Goal: Information Seeking & Learning: Compare options

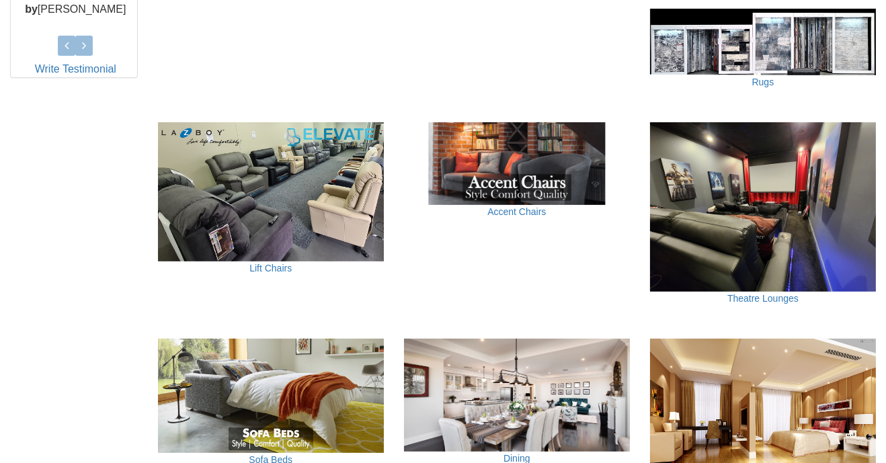
scroll to position [711, 0]
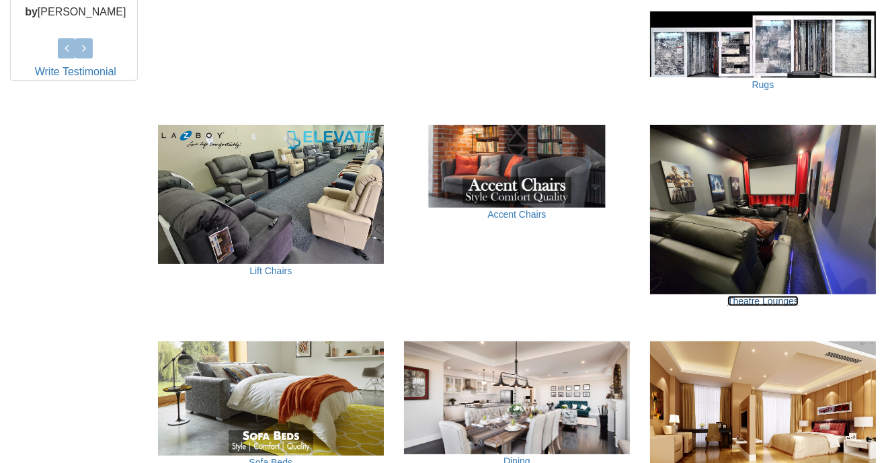
click at [774, 296] on link "Theatre Lounges" at bounding box center [762, 301] width 71 height 11
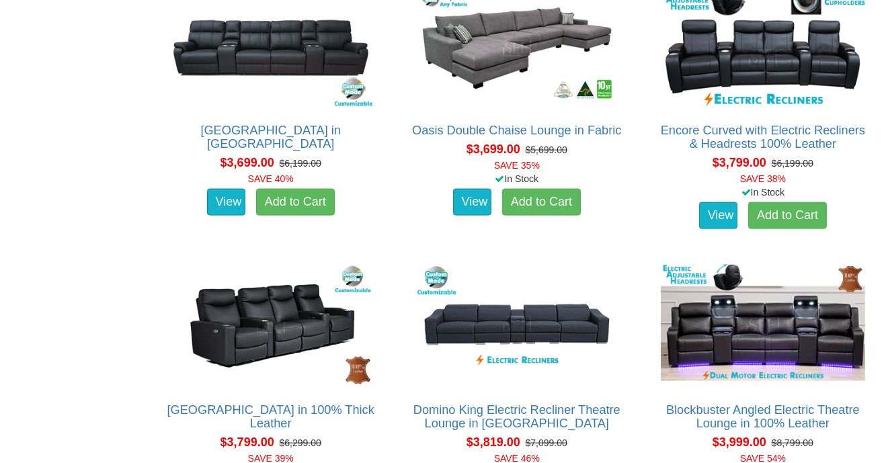
scroll to position [2888, 0]
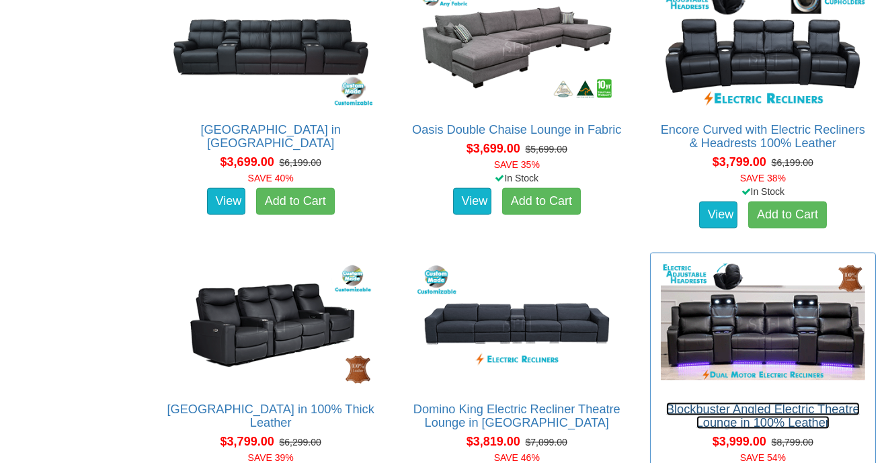
click at [743, 404] on link "Blockbuster Angled Electric Theatre Lounge in 100% Leather" at bounding box center [763, 416] width 194 height 27
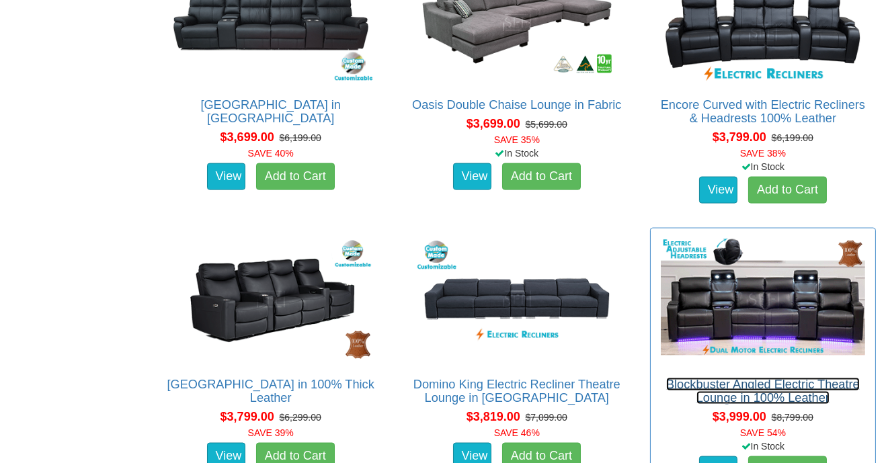
scroll to position [2925, 0]
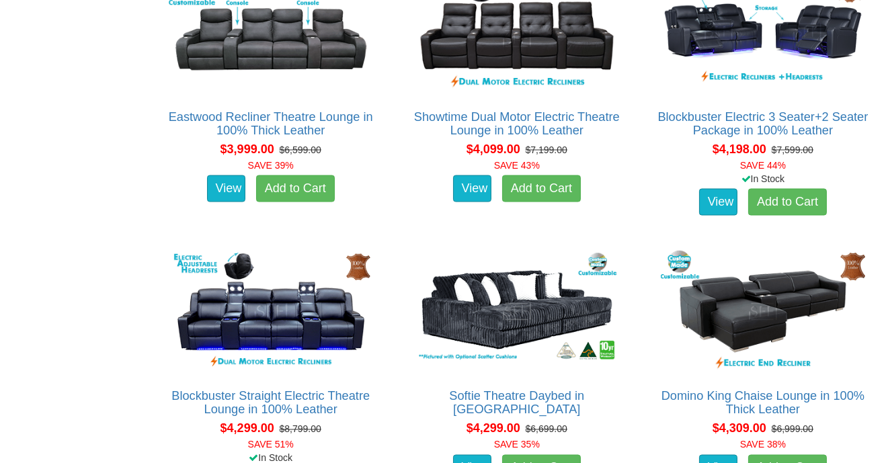
scroll to position [3460, 0]
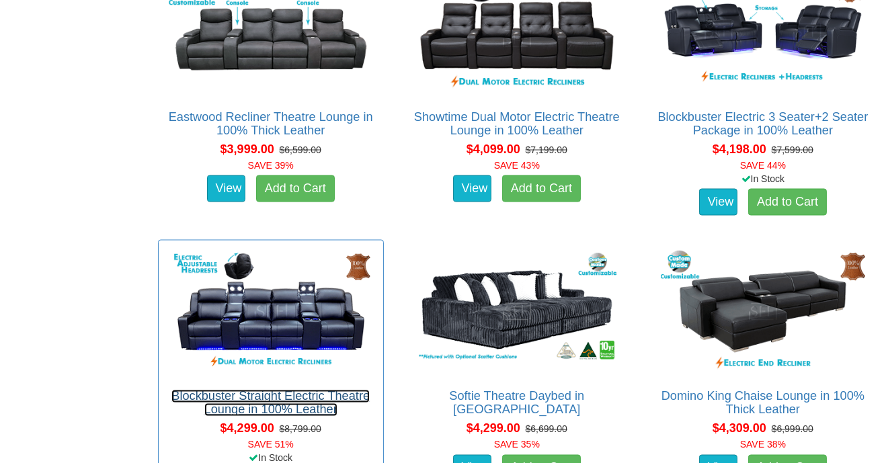
click at [323, 409] on link "Blockbuster Straight Electric Theatre Lounge in 100% Leather" at bounding box center [270, 403] width 198 height 27
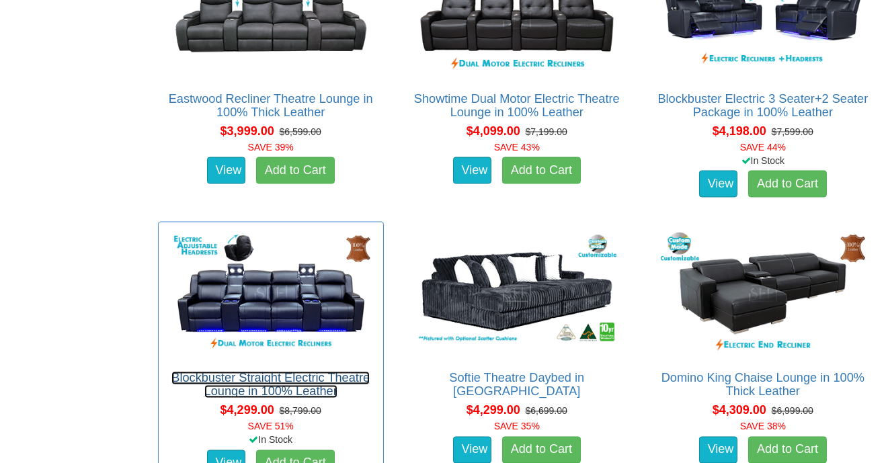
scroll to position [3503, 0]
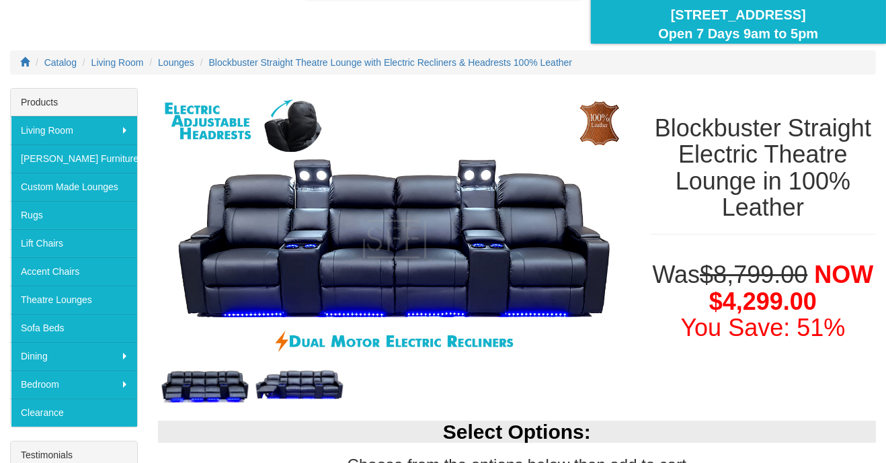
scroll to position [137, 0]
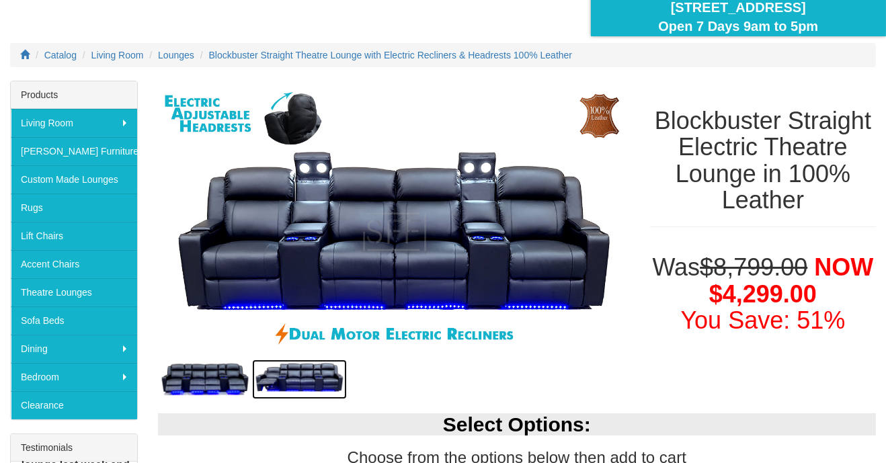
click at [320, 392] on img at bounding box center [299, 380] width 94 height 40
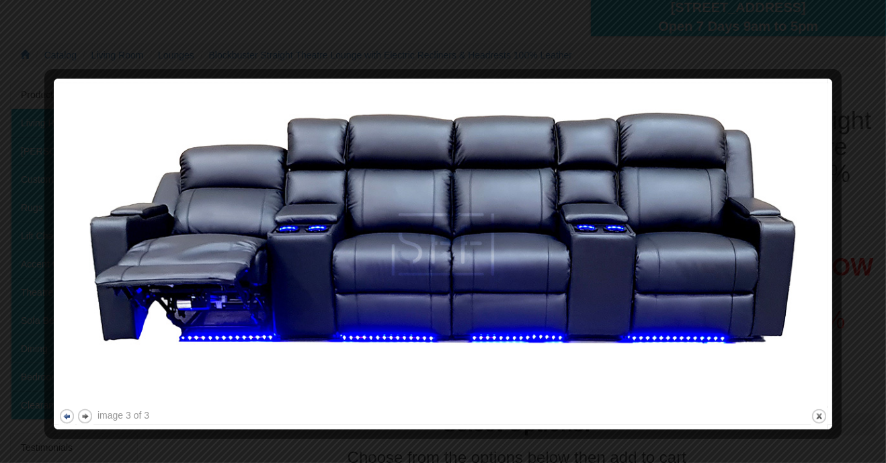
click at [71, 423] on button "previous" at bounding box center [66, 416] width 17 height 17
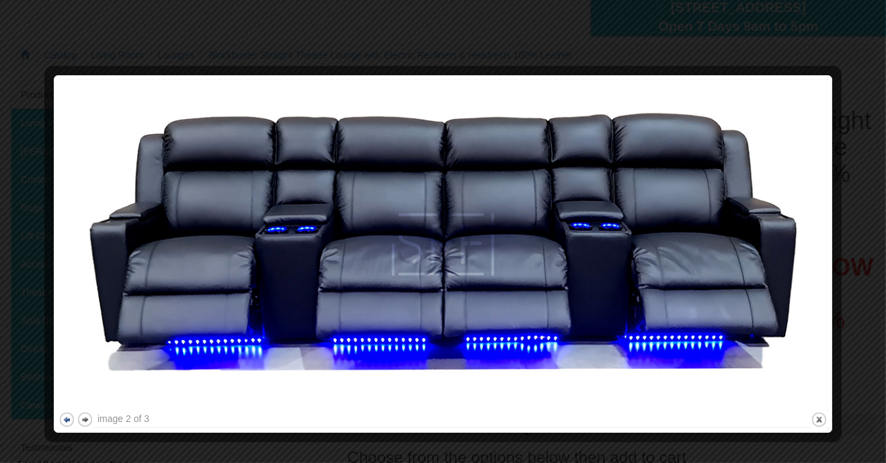
click at [72, 419] on button "previous" at bounding box center [66, 419] width 17 height 17
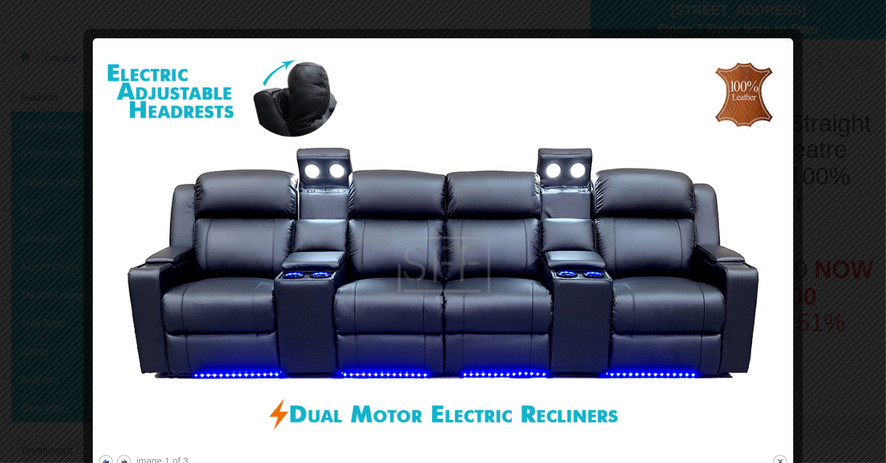
scroll to position [133, 0]
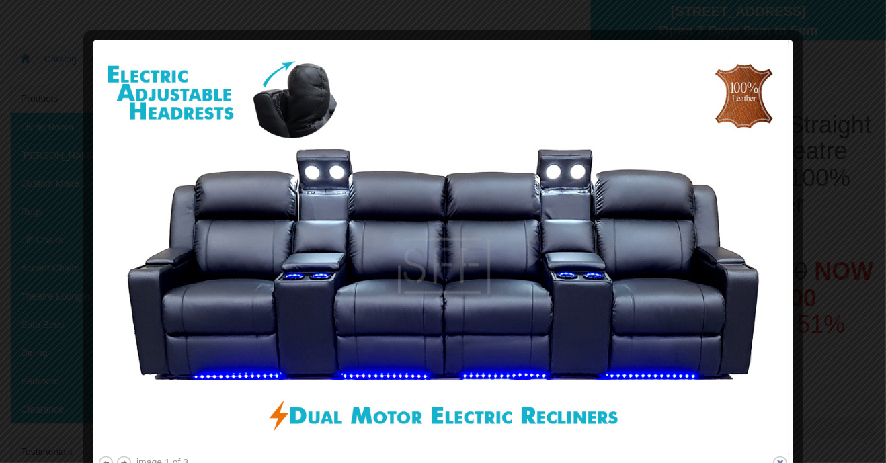
click at [781, 462] on button "close" at bounding box center [779, 463] width 17 height 17
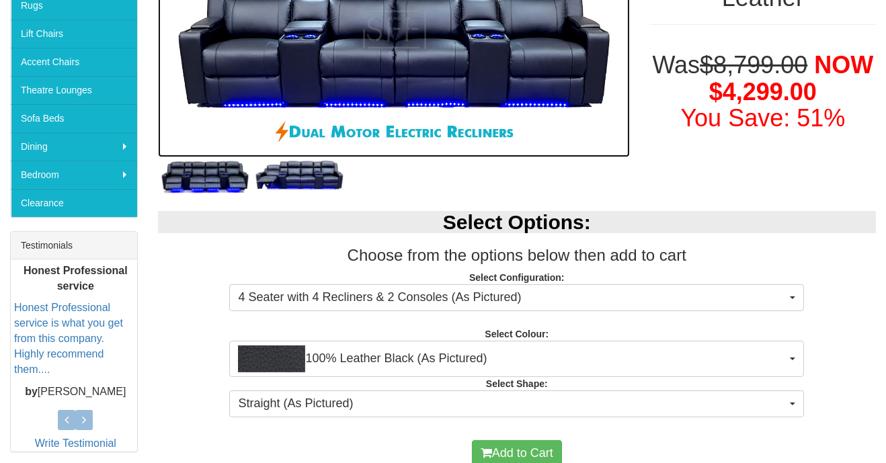
scroll to position [345, 0]
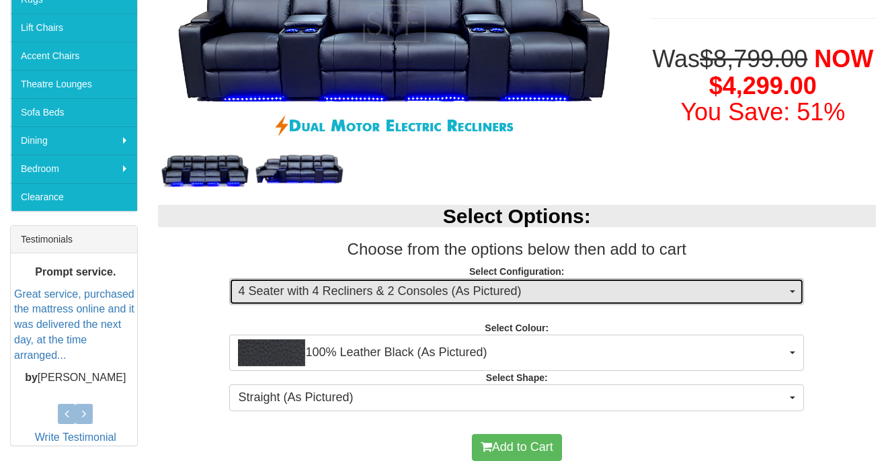
click at [799, 286] on button "4 Seater with 4 Recliners & 2 Consoles (As Pictured)" at bounding box center [516, 291] width 575 height 27
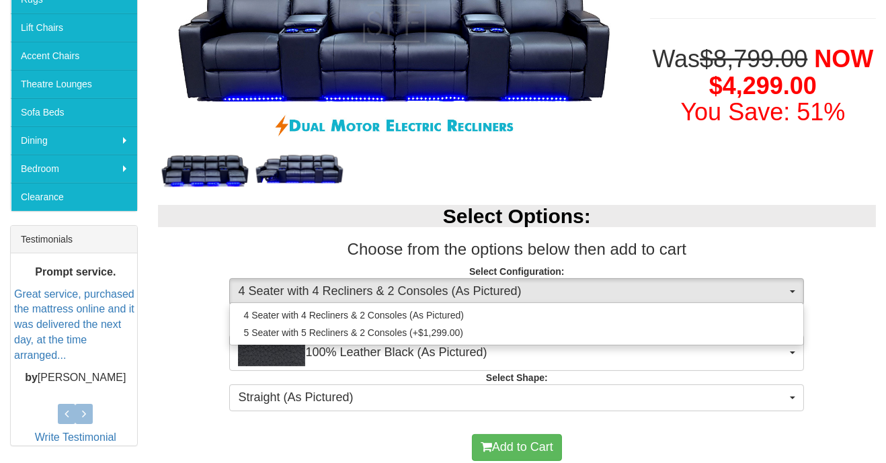
click at [852, 253] on div at bounding box center [443, 231] width 886 height 463
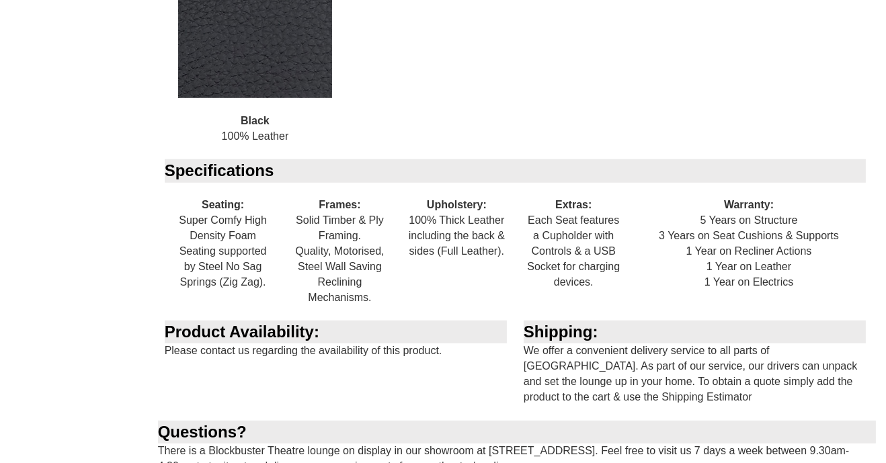
scroll to position [1528, 0]
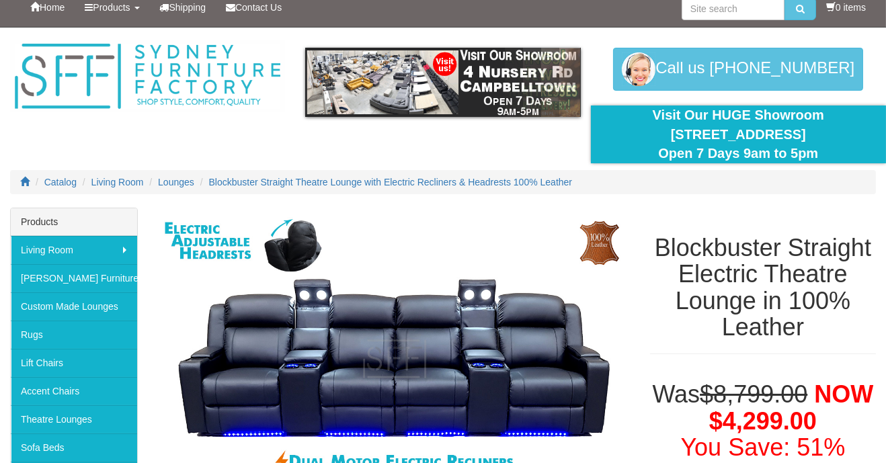
scroll to position [0, 0]
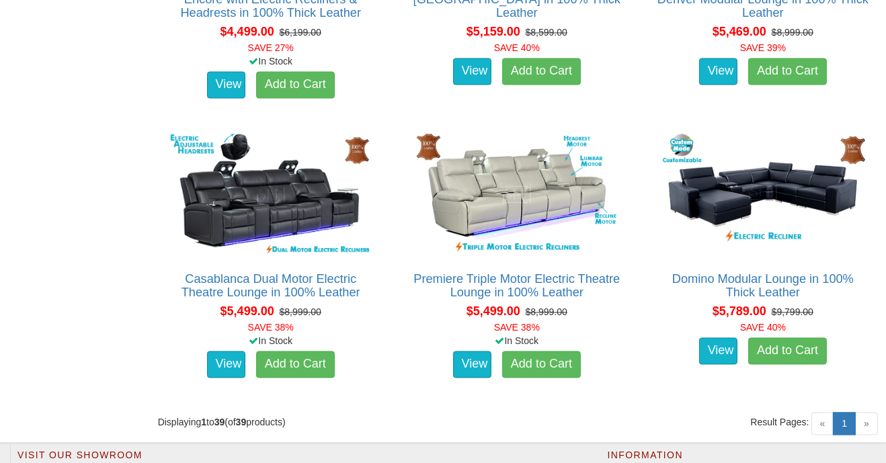
scroll to position [4134, 0]
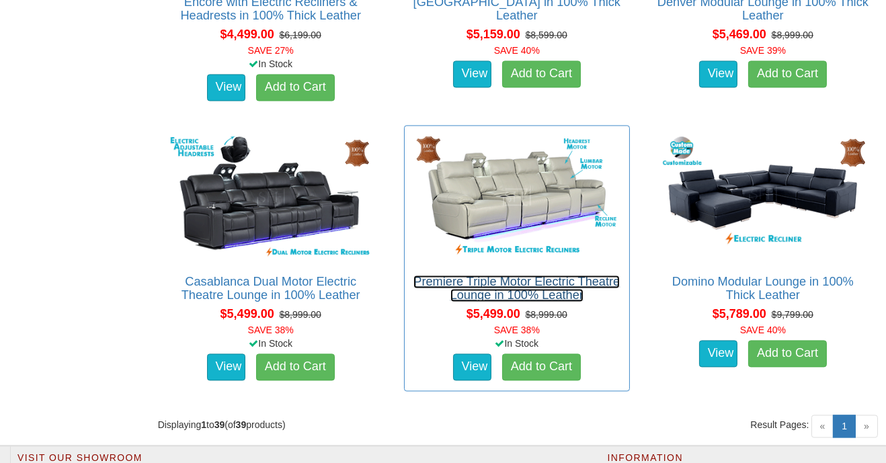
click at [543, 282] on link "Premiere Triple Motor Electric Theatre Lounge in 100% Leather" at bounding box center [516, 288] width 206 height 27
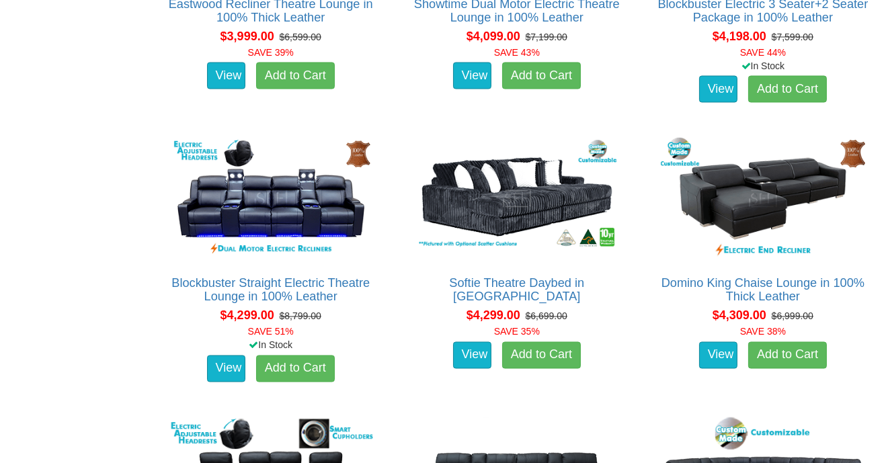
scroll to position [3571, 0]
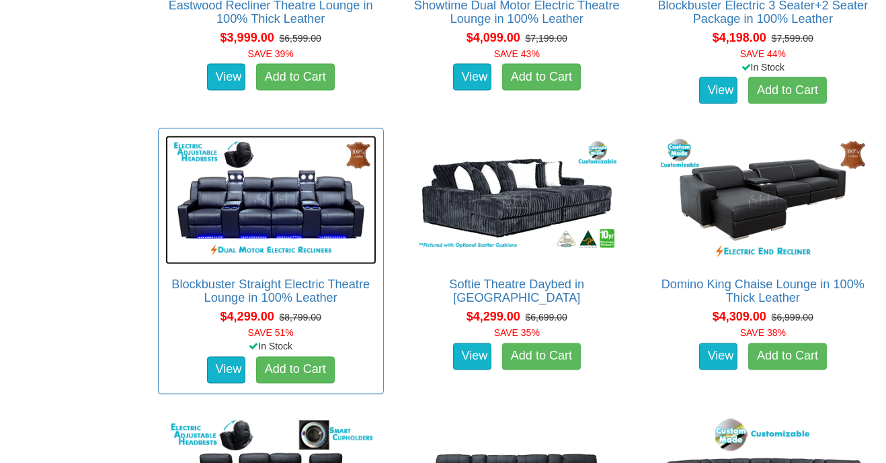
click at [284, 236] on img at bounding box center [270, 200] width 211 height 129
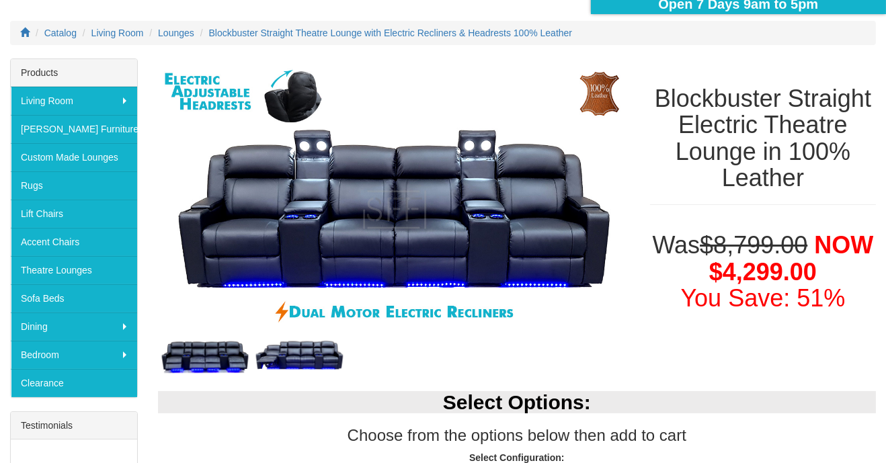
scroll to position [167, 0]
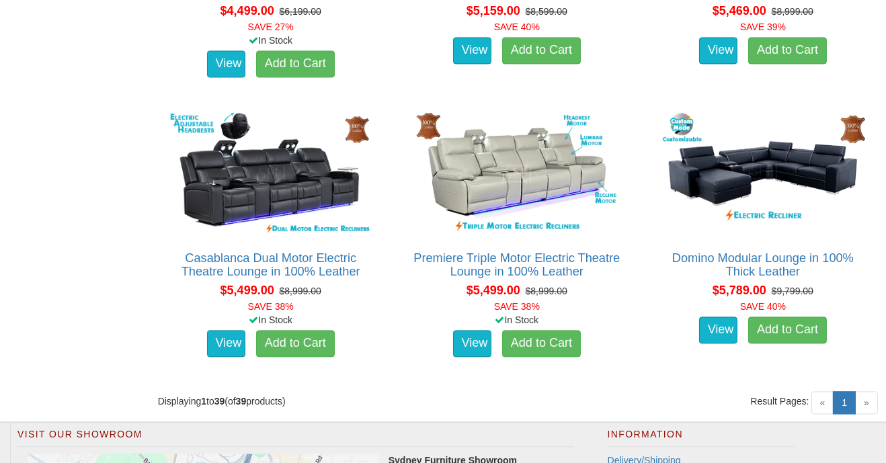
scroll to position [4157, 0]
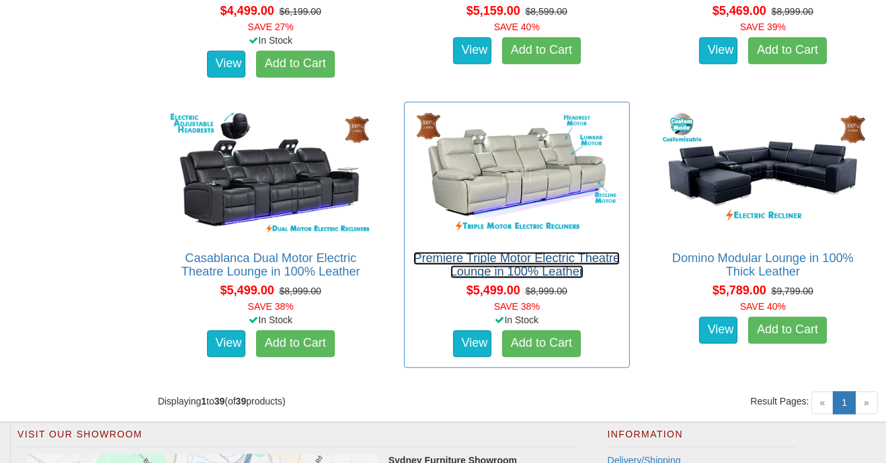
click at [567, 257] on link "Premiere Triple Motor Electric Theatre Lounge in 100% Leather" at bounding box center [516, 264] width 206 height 27
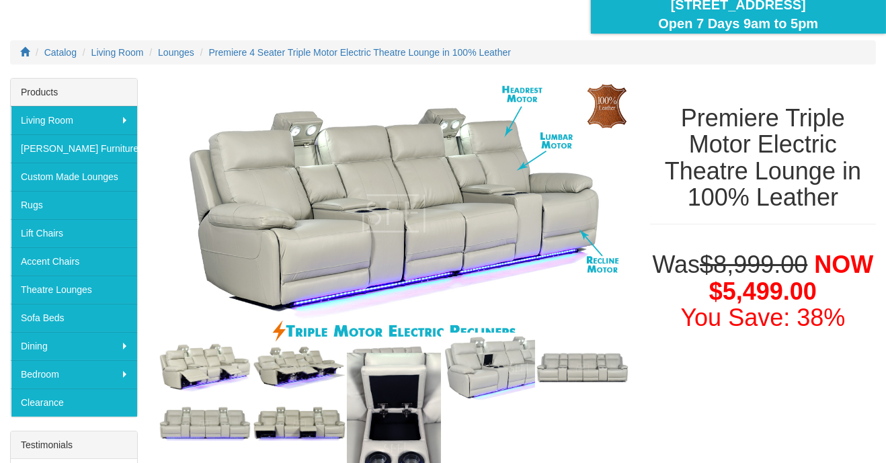
scroll to position [124, 0]
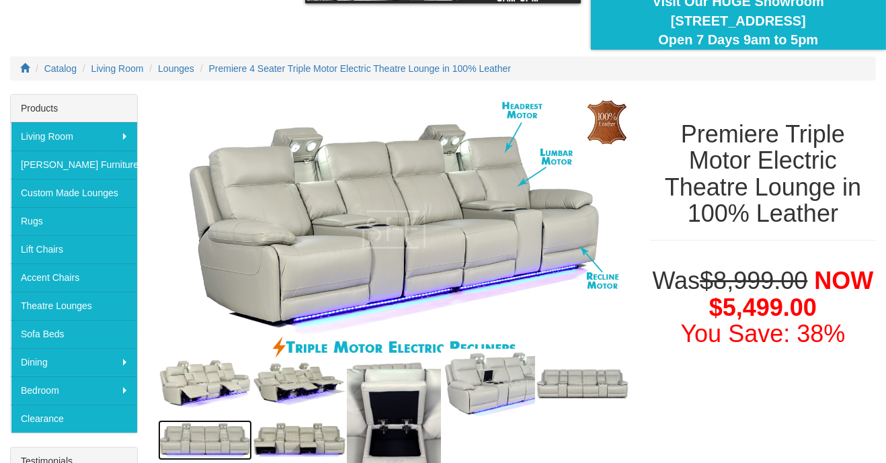
click at [212, 454] on img at bounding box center [205, 440] width 94 height 40
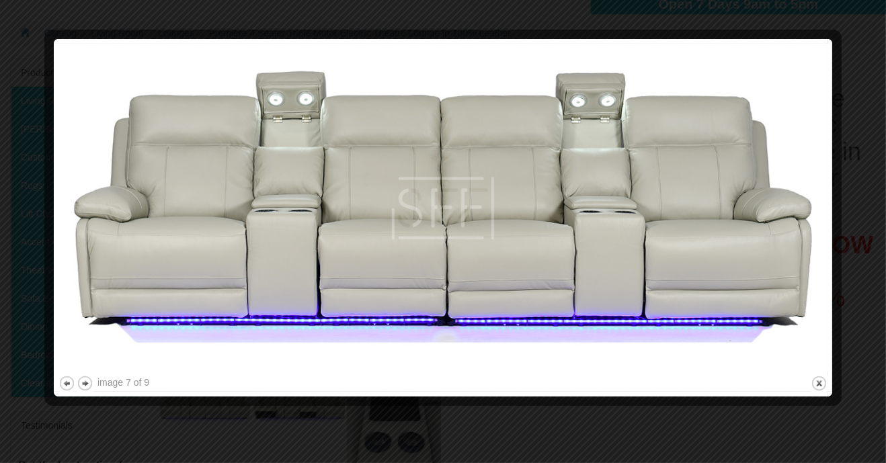
scroll to position [167, 0]
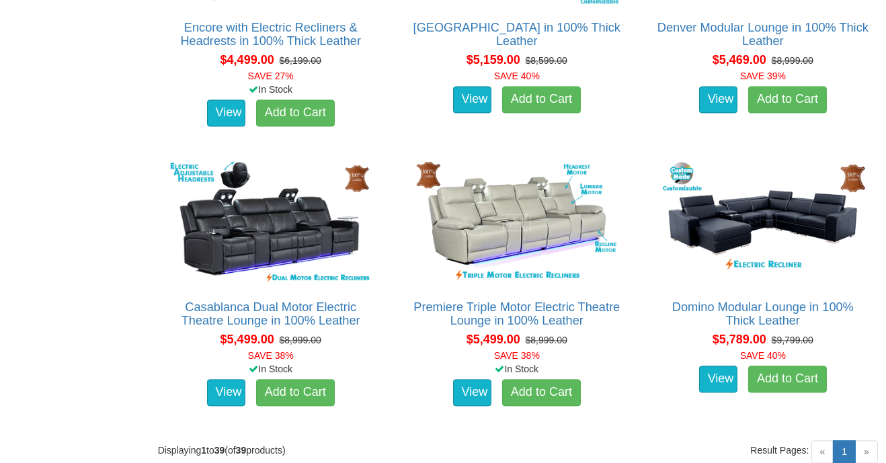
scroll to position [4105, 0]
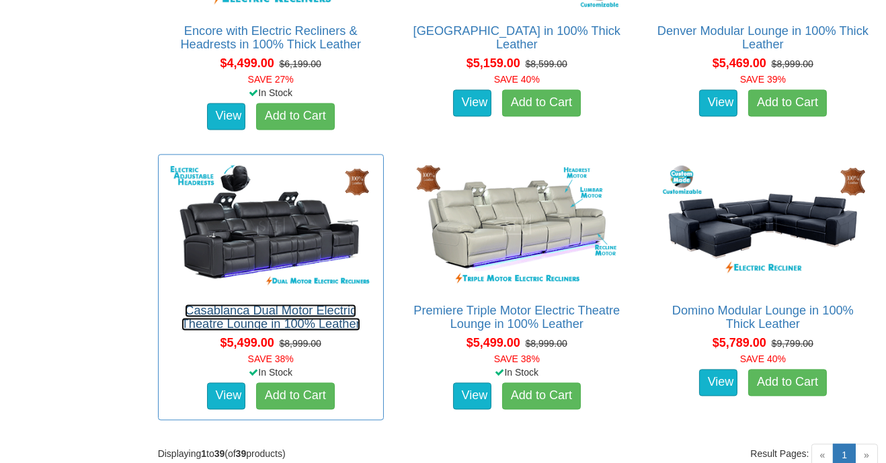
click at [320, 322] on link "Casablanca Dual Motor Electric Theatre Lounge in 100% Leather" at bounding box center [270, 317] width 179 height 27
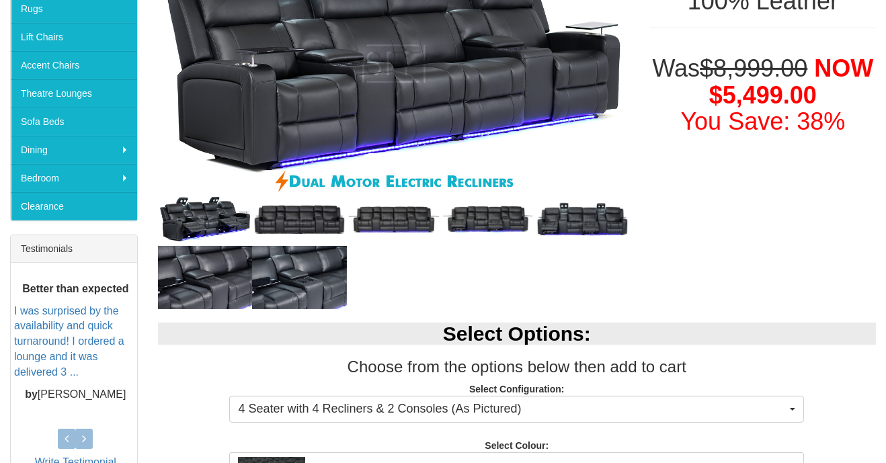
scroll to position [332, 0]
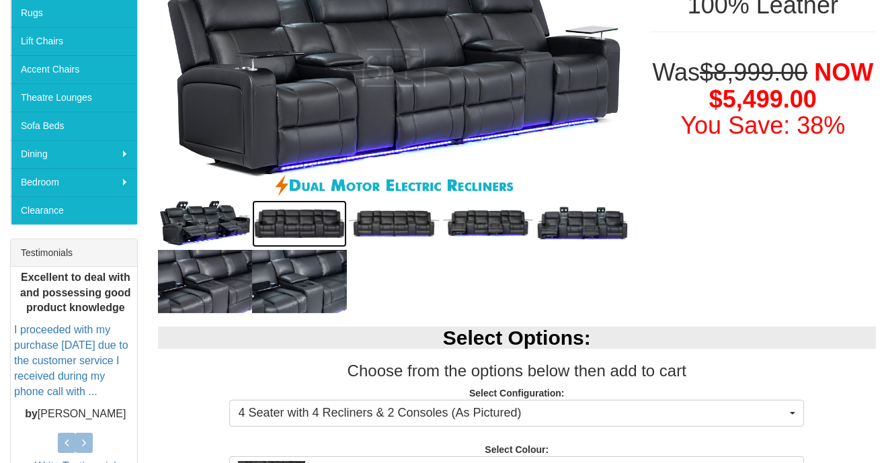
click at [298, 229] on img at bounding box center [299, 223] width 94 height 47
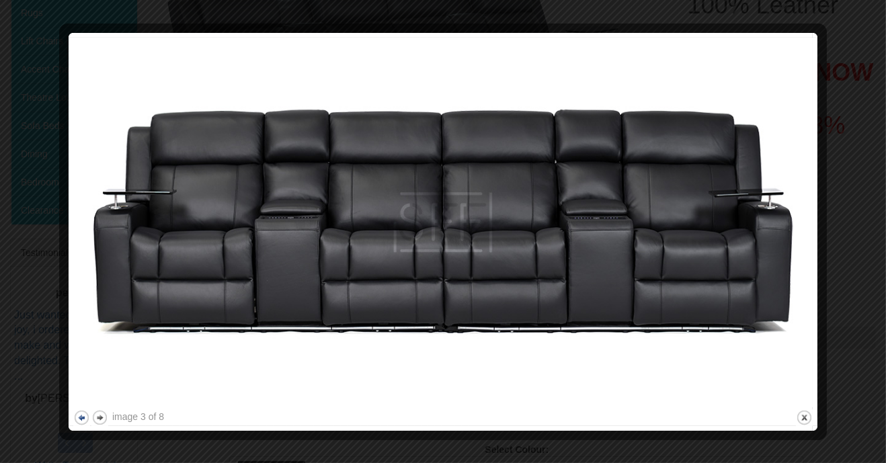
click at [85, 425] on button "previous" at bounding box center [81, 417] width 17 height 17
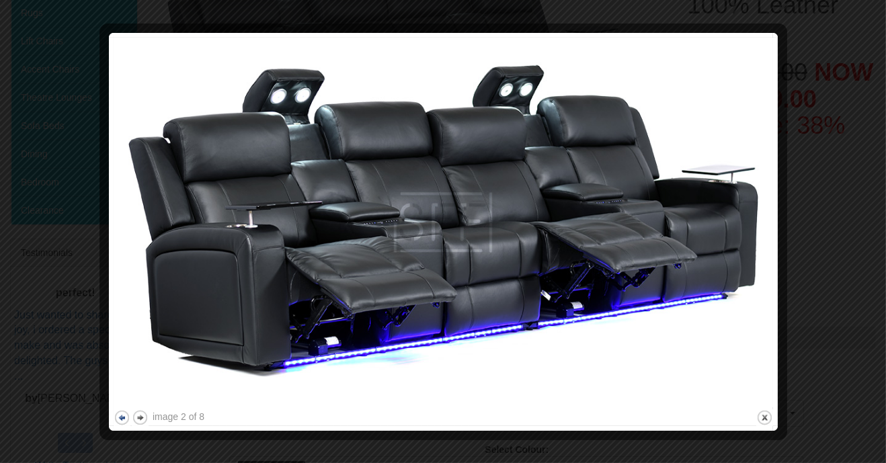
click at [114, 419] on button "previous" at bounding box center [122, 417] width 17 height 17
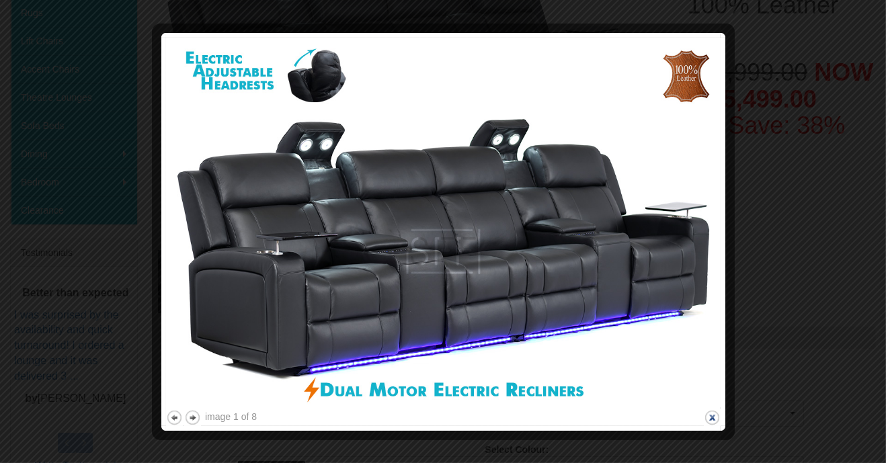
click at [716, 411] on button "close" at bounding box center [712, 417] width 17 height 17
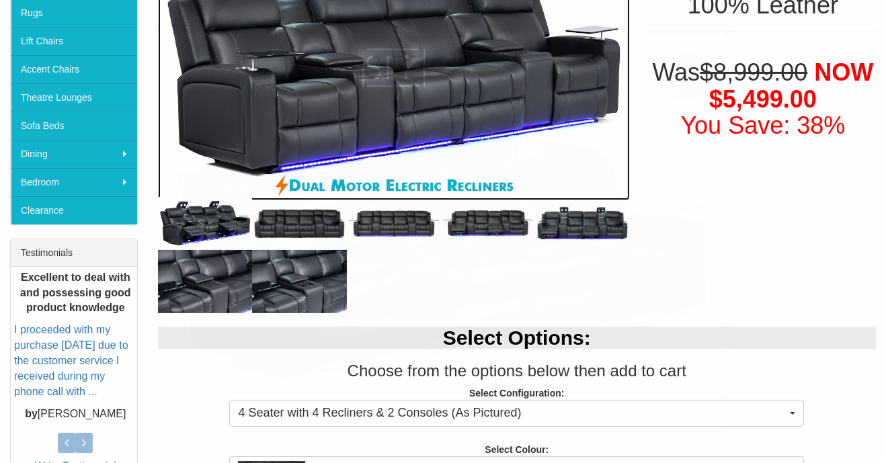
scroll to position [217, 0]
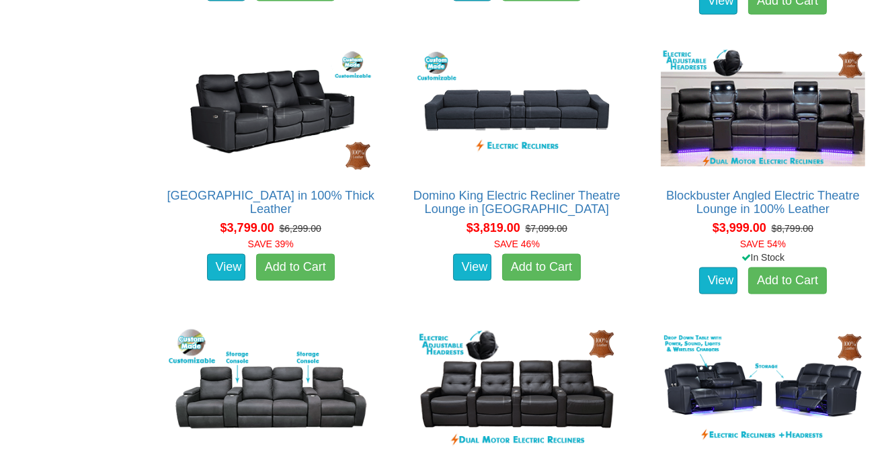
scroll to position [3101, 0]
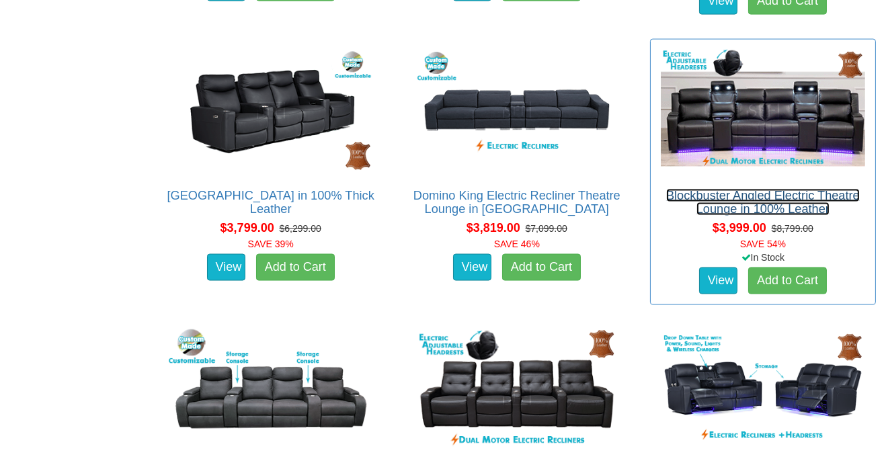
click at [824, 199] on link "Blockbuster Angled Electric Theatre Lounge in 100% Leather" at bounding box center [763, 202] width 194 height 27
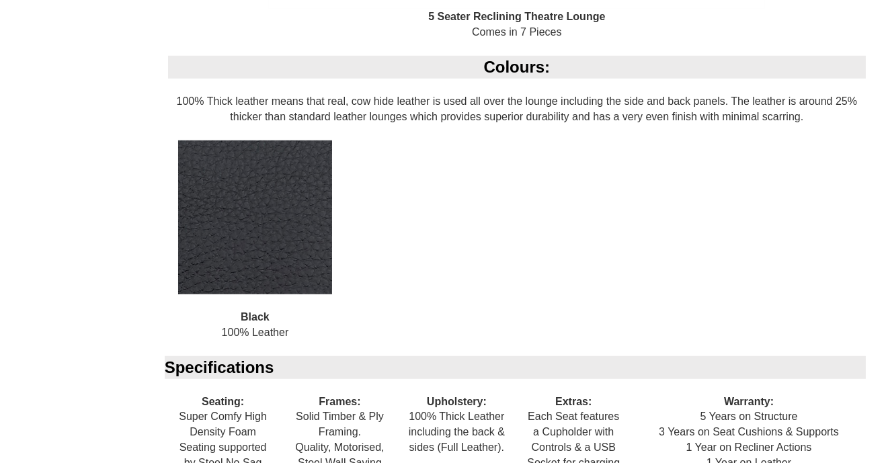
scroll to position [1404, 0]
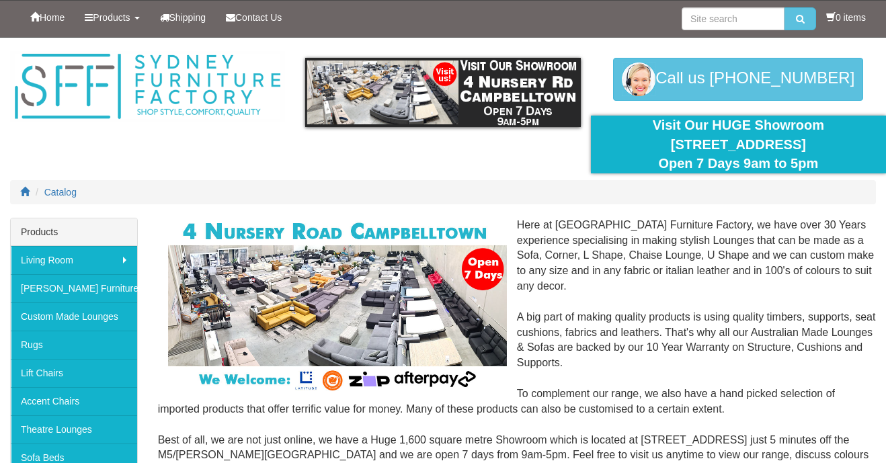
scroll to position [711, 0]
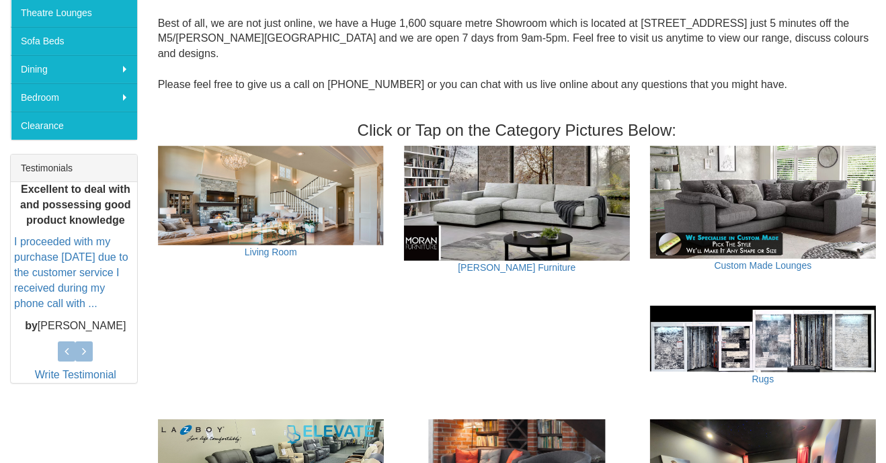
scroll to position [417, 0]
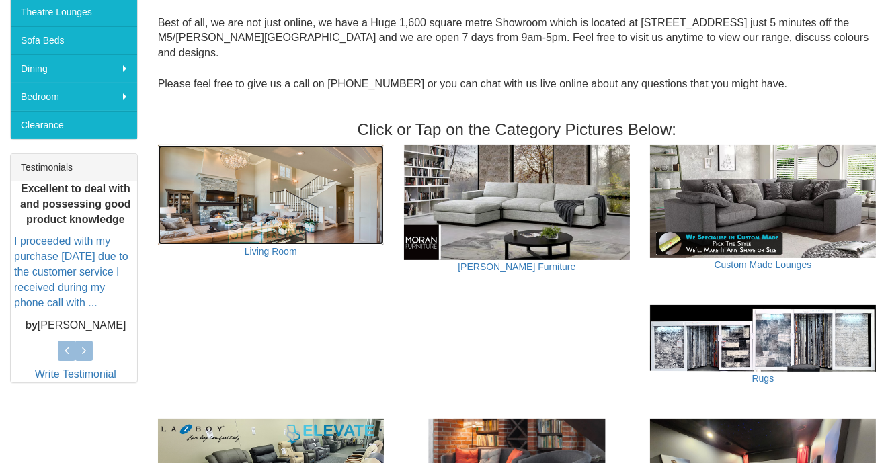
click at [298, 181] on img at bounding box center [271, 194] width 226 height 99
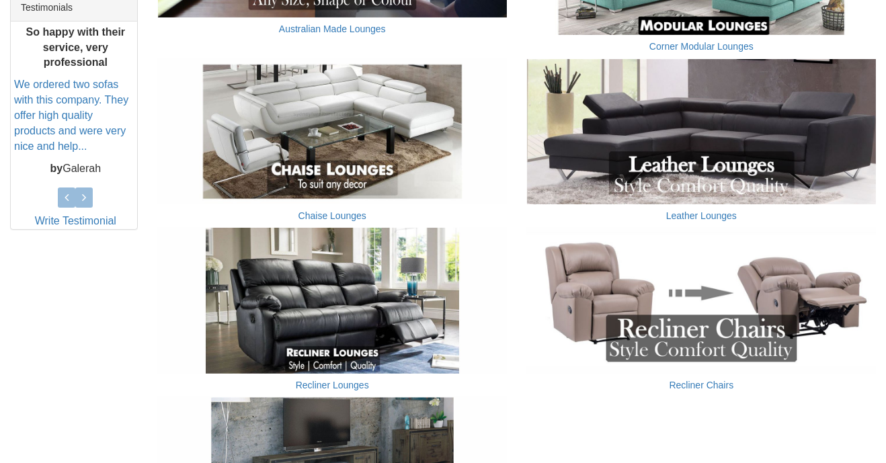
scroll to position [588, 0]
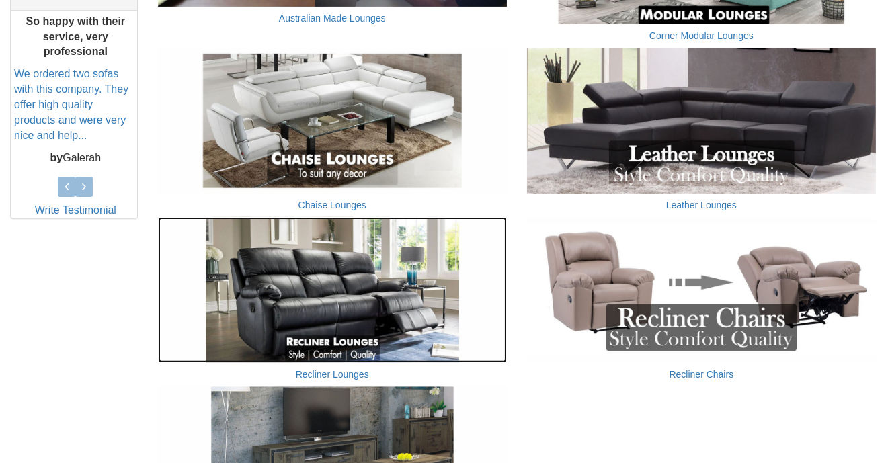
click at [343, 341] on img at bounding box center [332, 289] width 349 height 145
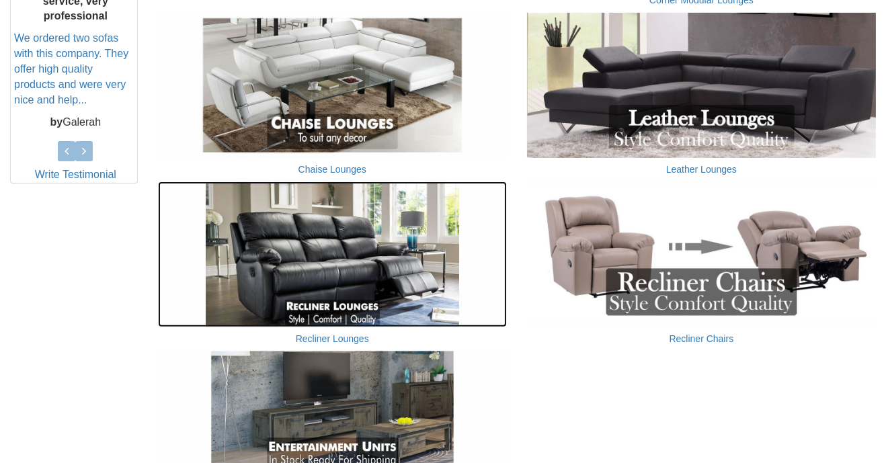
scroll to position [631, 0]
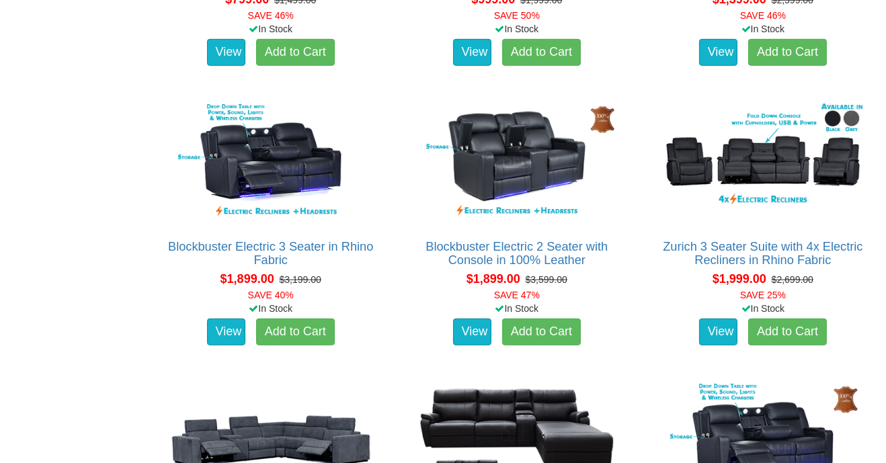
scroll to position [1021, 0]
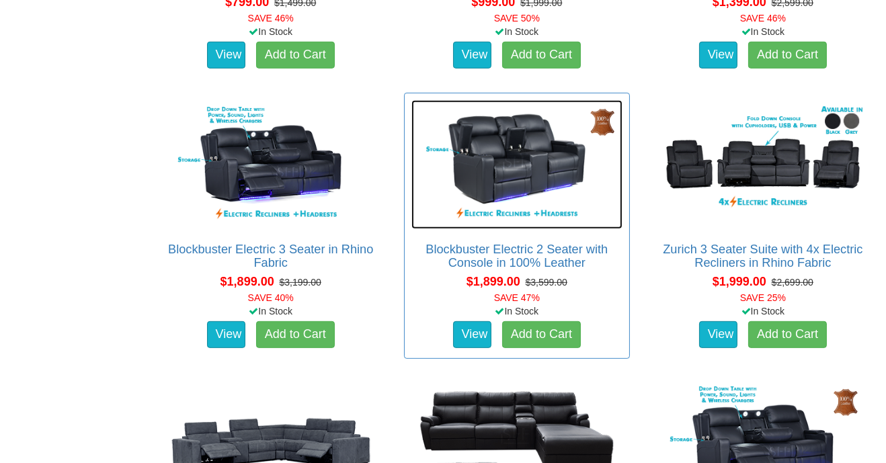
click at [513, 189] on img at bounding box center [516, 164] width 211 height 129
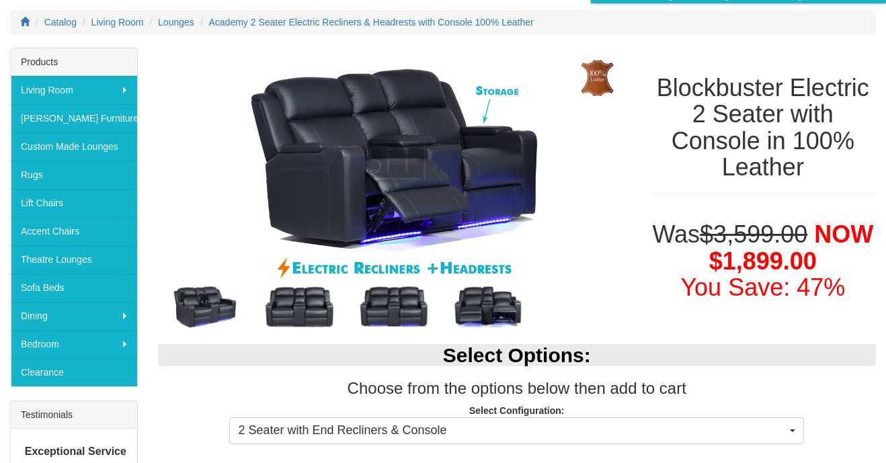
scroll to position [167, 0]
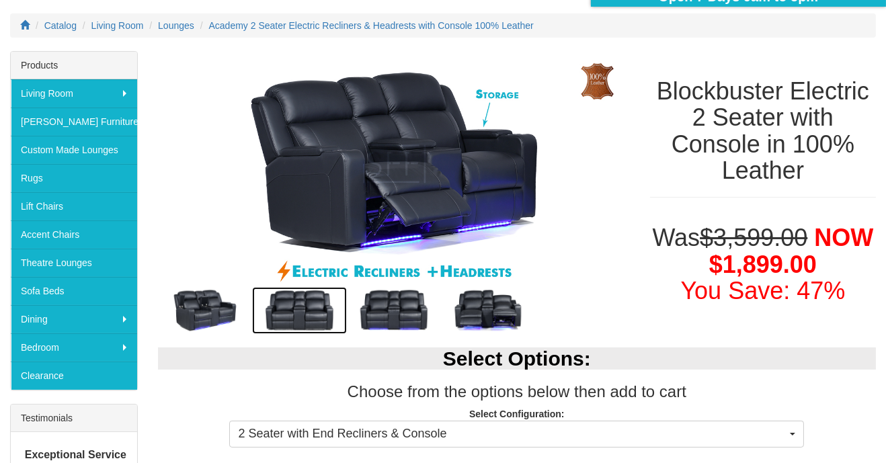
click at [308, 331] on img at bounding box center [299, 310] width 94 height 47
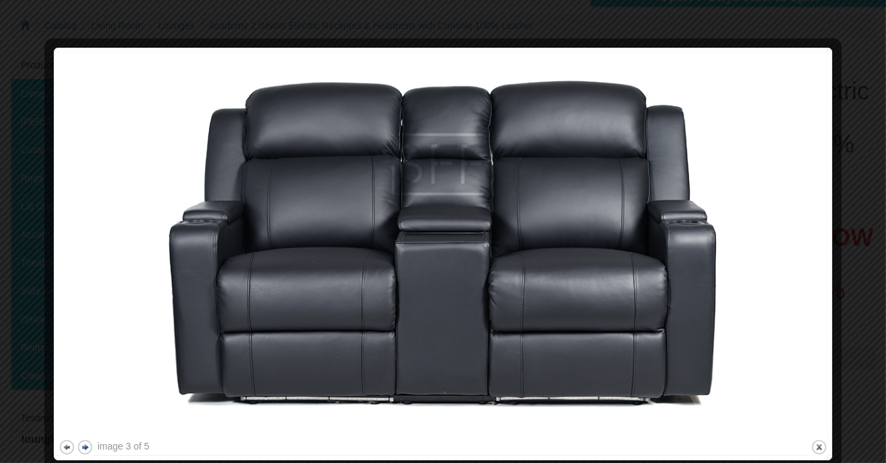
click at [88, 444] on button "next" at bounding box center [85, 447] width 17 height 17
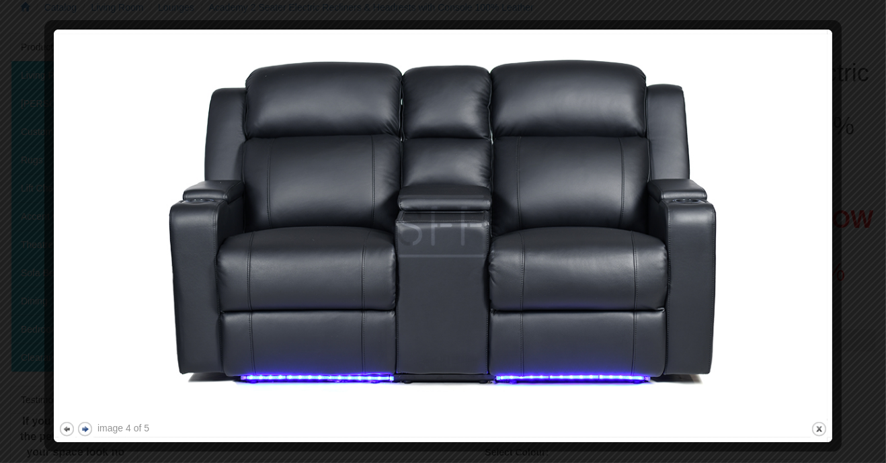
scroll to position [190, 0]
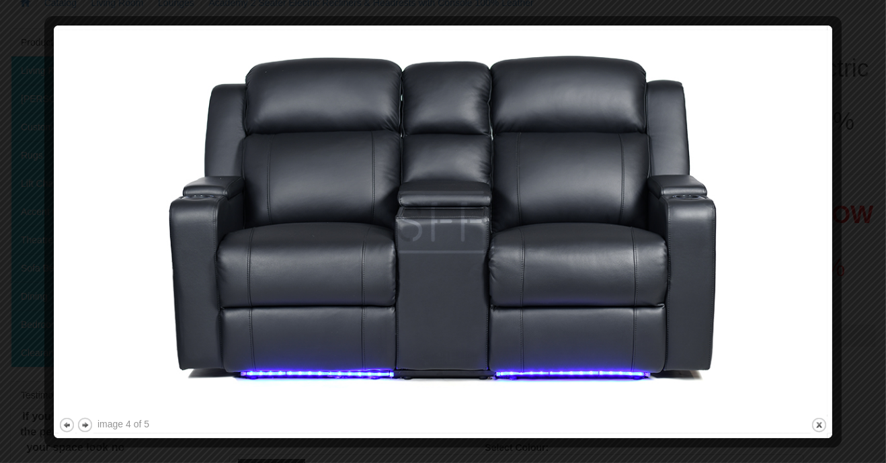
click at [97, 411] on img at bounding box center [442, 222] width 769 height 384
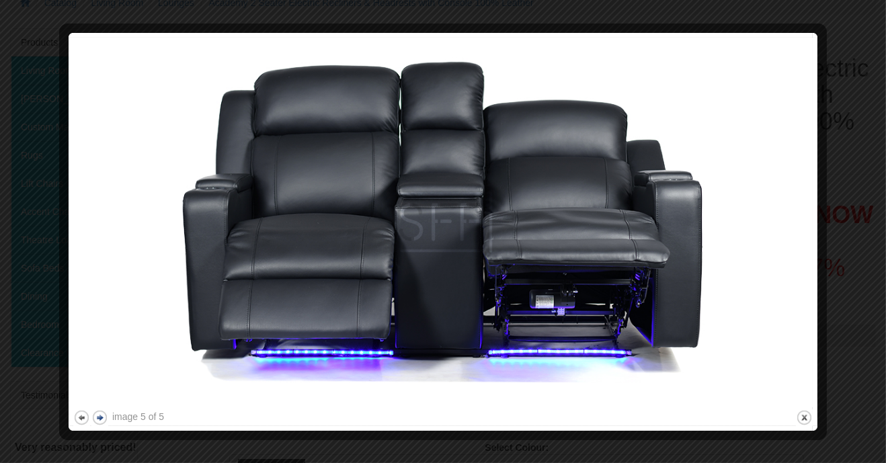
click at [98, 420] on button "next" at bounding box center [99, 417] width 17 height 17
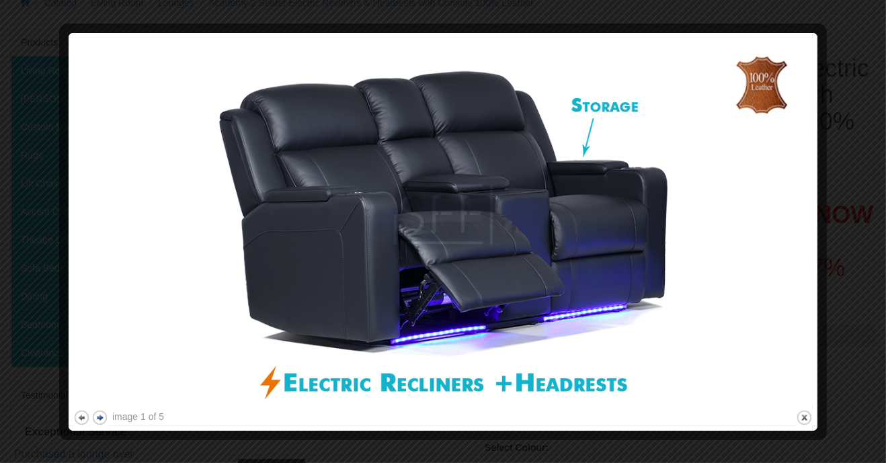
click at [98, 417] on button "next" at bounding box center [99, 417] width 17 height 17
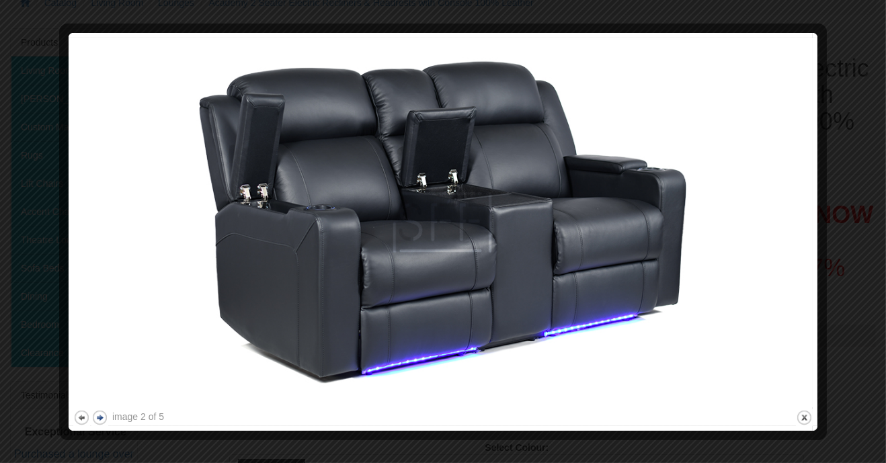
click at [97, 423] on button "next" at bounding box center [99, 417] width 17 height 17
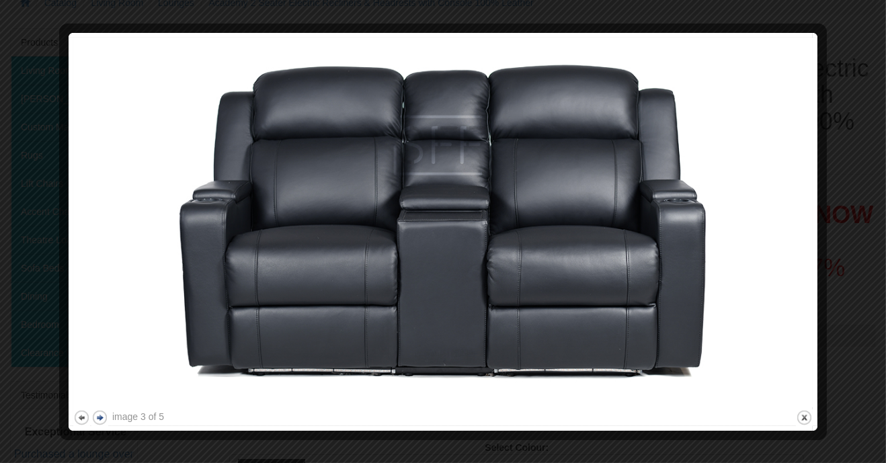
click at [98, 418] on button "next" at bounding box center [99, 417] width 17 height 17
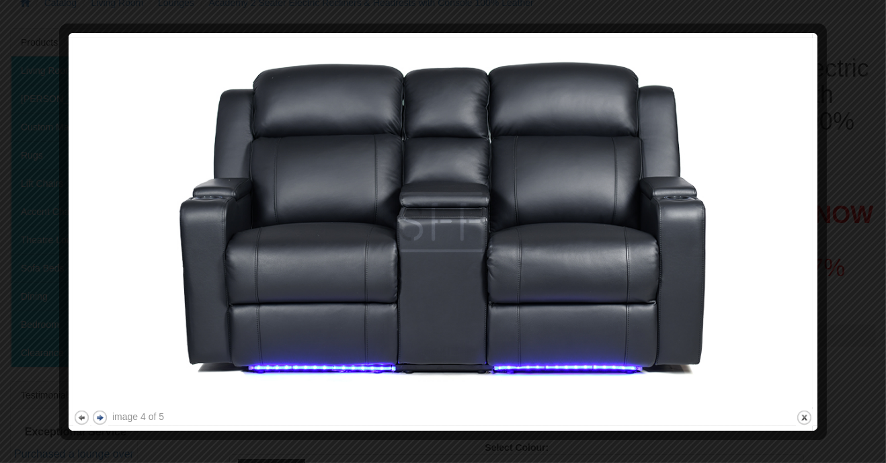
click at [101, 413] on button "next" at bounding box center [99, 417] width 17 height 17
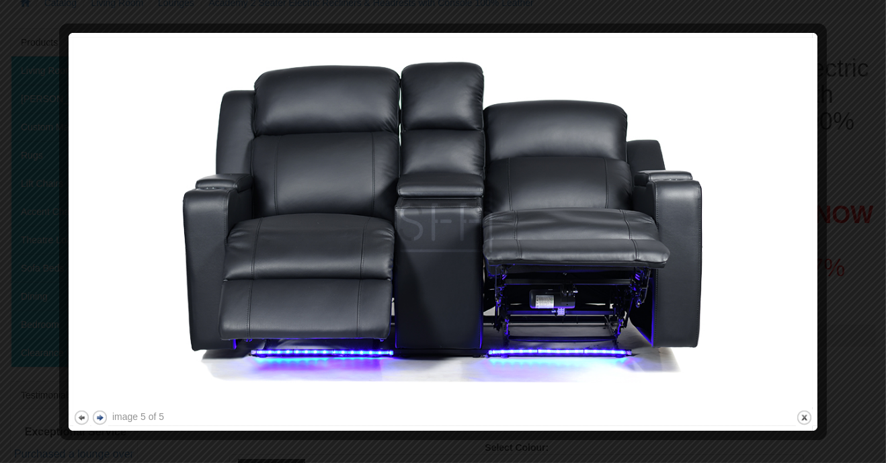
click at [101, 417] on button "next" at bounding box center [99, 417] width 17 height 17
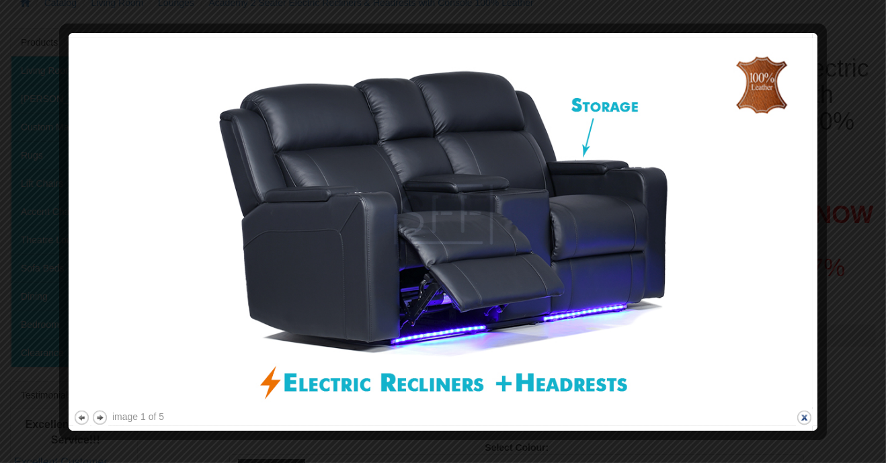
click at [798, 414] on button "close" at bounding box center [804, 417] width 17 height 17
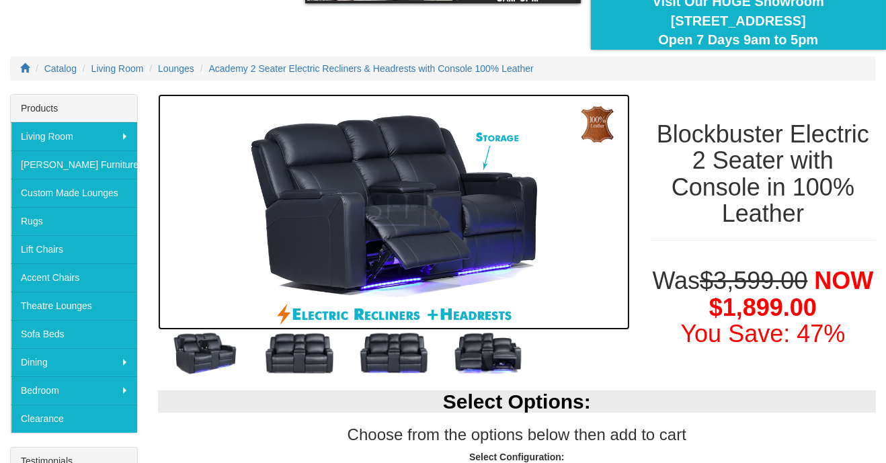
scroll to position [133, 0]
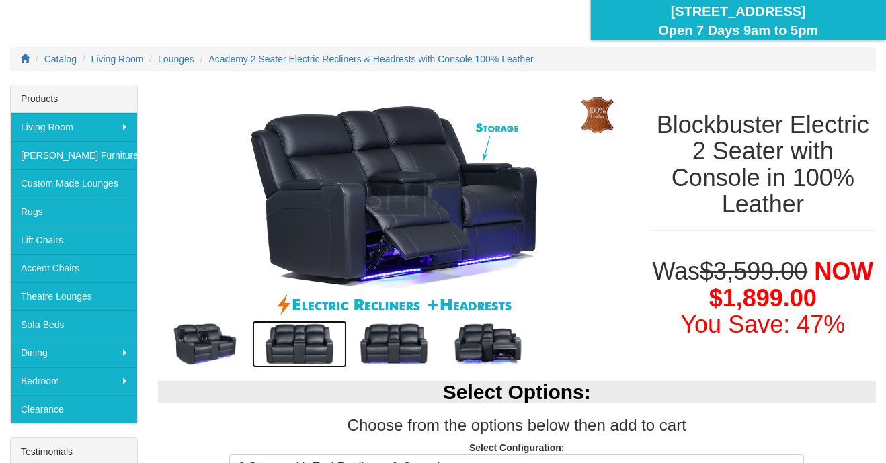
click at [301, 347] on img at bounding box center [299, 344] width 94 height 47
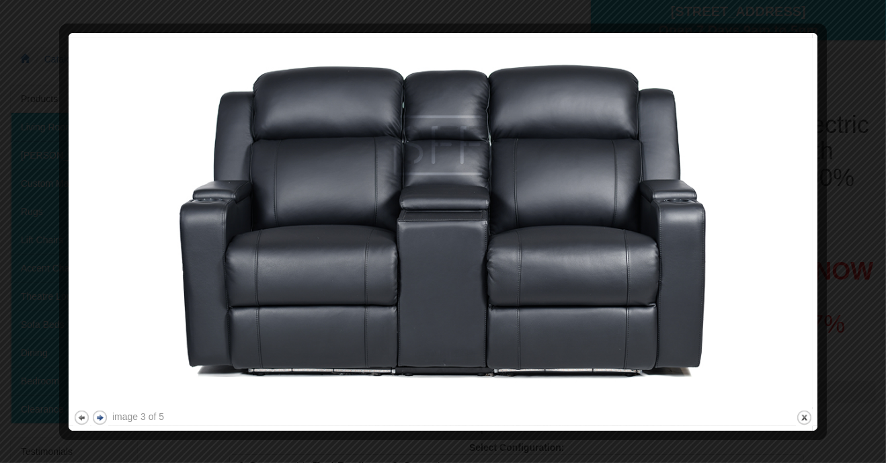
click at [99, 415] on button "next" at bounding box center [99, 417] width 17 height 17
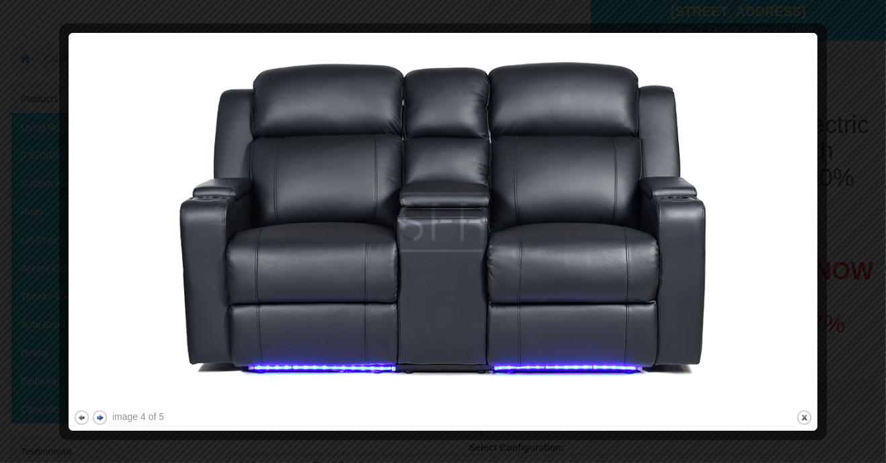
click at [105, 425] on button "next" at bounding box center [99, 417] width 17 height 17
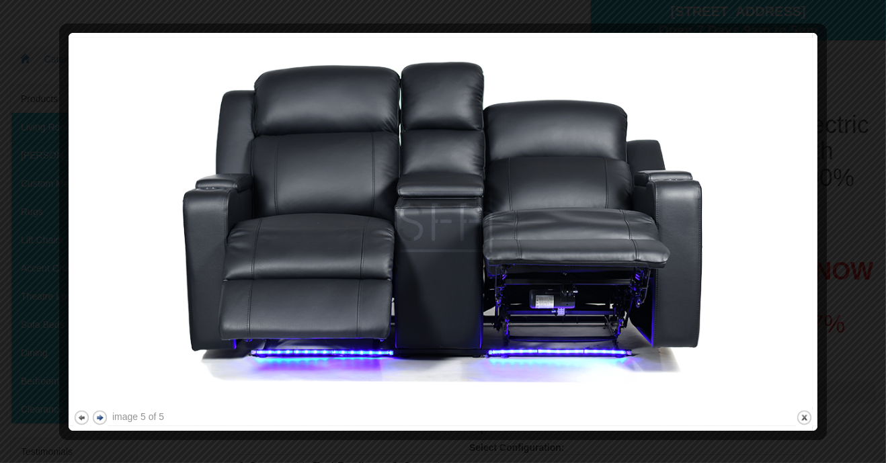
click at [106, 425] on button "next" at bounding box center [99, 417] width 17 height 17
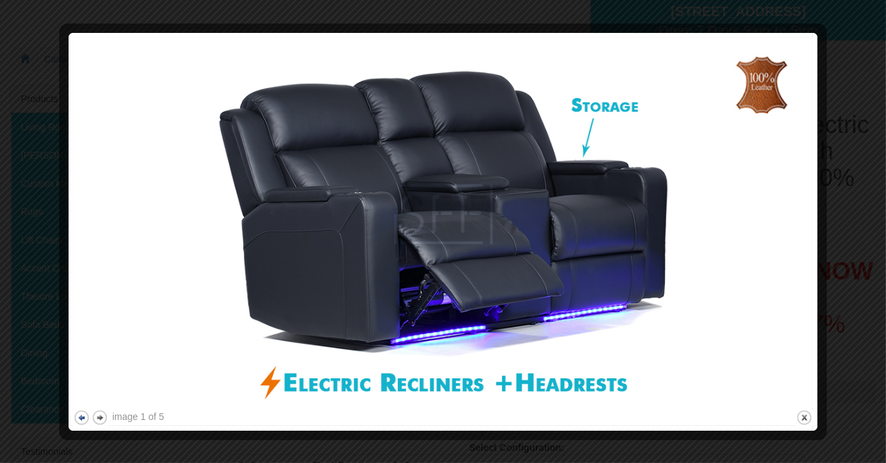
click at [79, 423] on button "previous" at bounding box center [81, 417] width 17 height 17
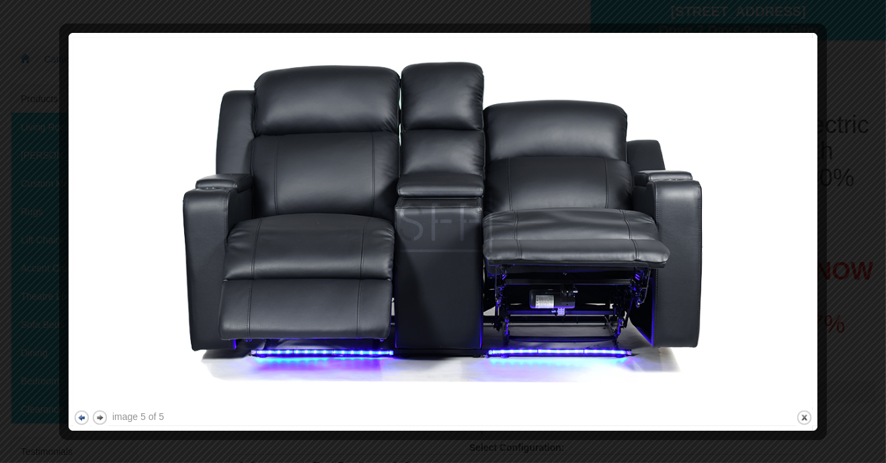
click at [75, 423] on button "previous" at bounding box center [81, 417] width 17 height 17
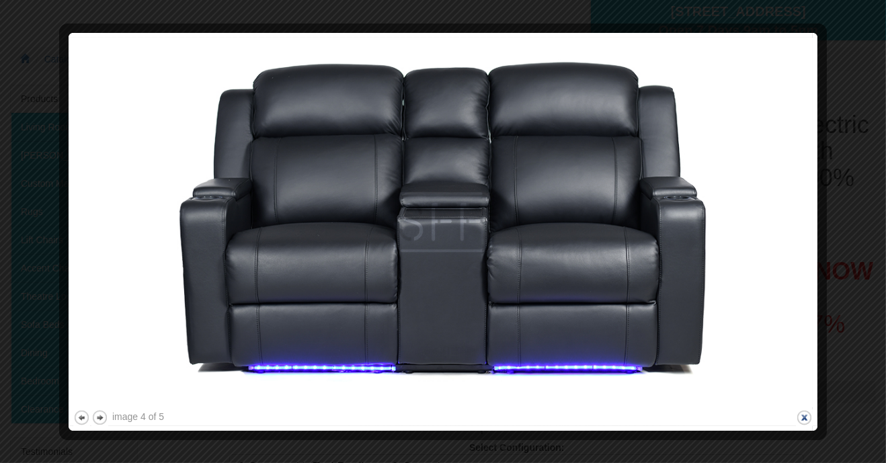
click at [808, 423] on button "close" at bounding box center [804, 417] width 17 height 17
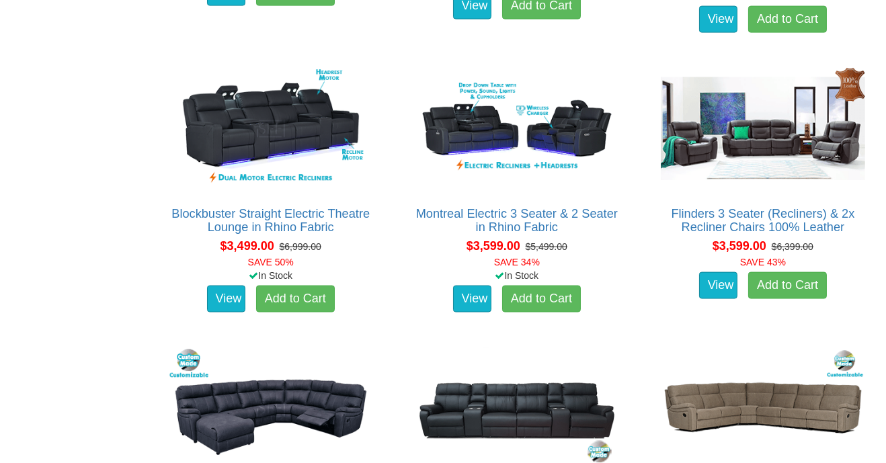
scroll to position [3014, 0]
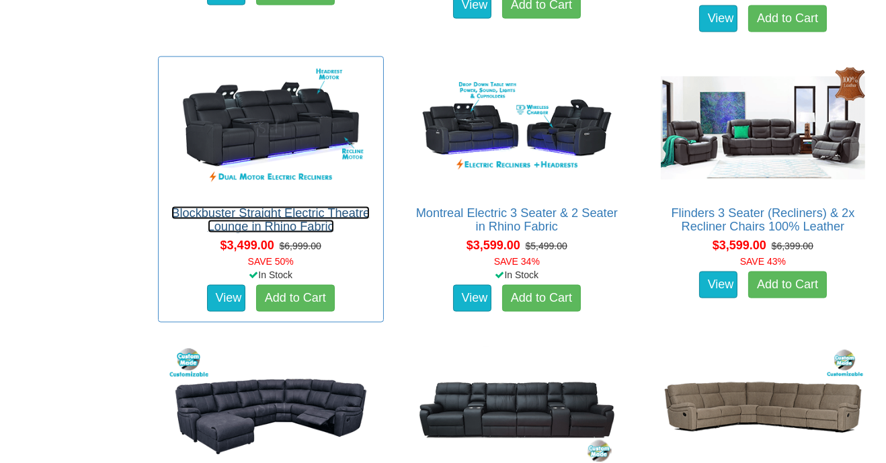
click at [301, 220] on link "Blockbuster Straight Electric Theatre Lounge in Rhino Fabric" at bounding box center [270, 219] width 198 height 27
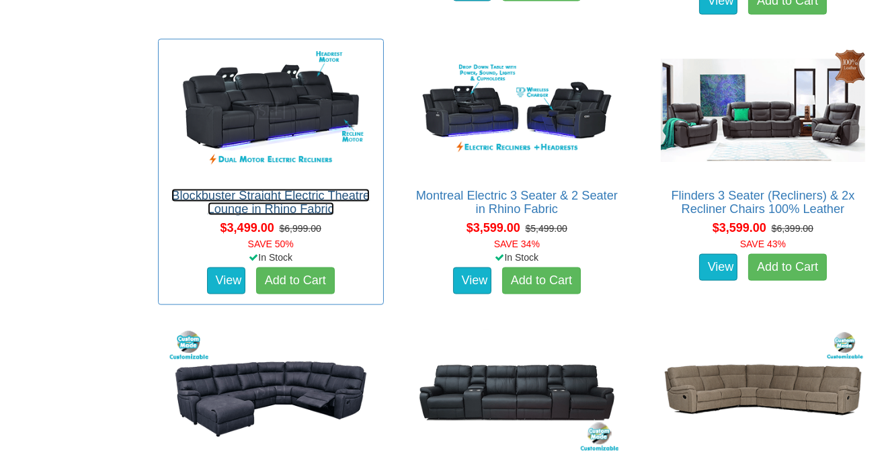
scroll to position [3057, 0]
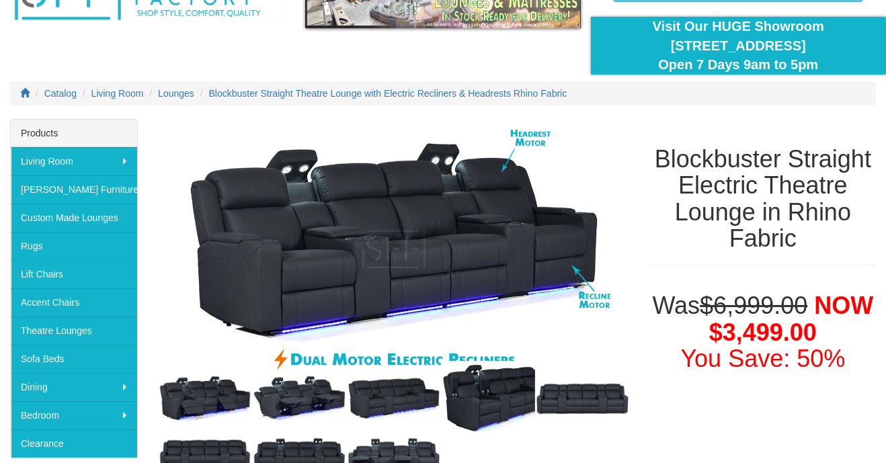
scroll to position [99, 0]
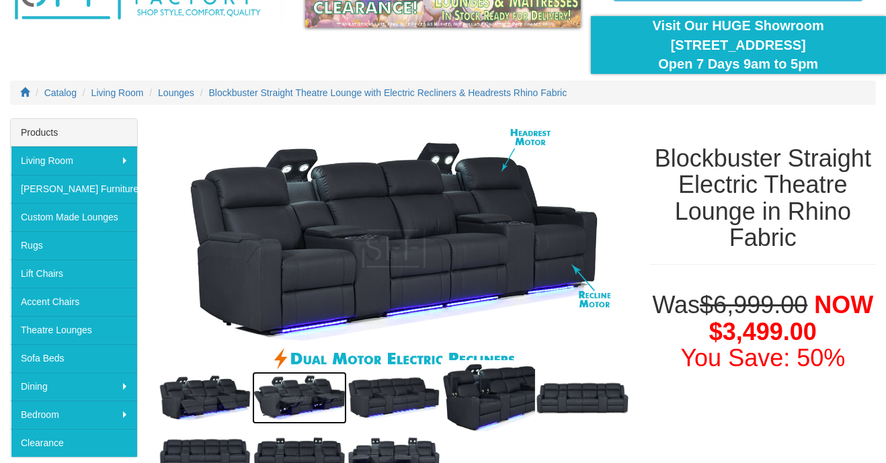
click at [307, 419] on img at bounding box center [299, 398] width 94 height 52
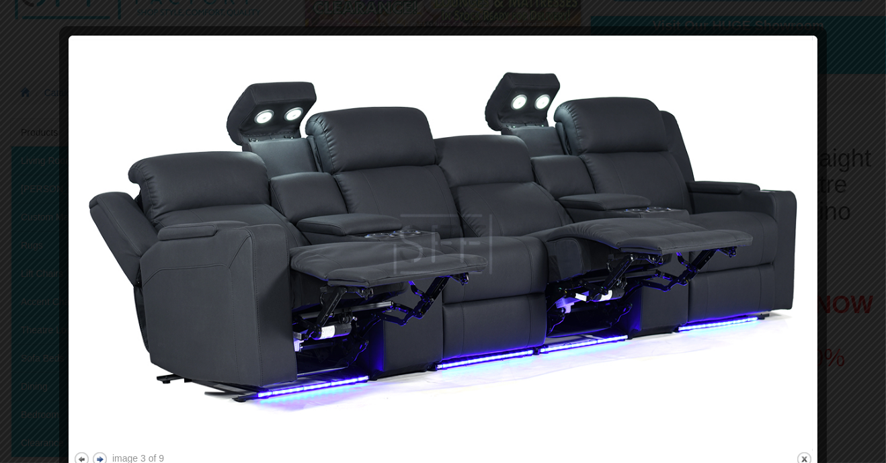
click at [103, 462] on button "next" at bounding box center [99, 459] width 17 height 17
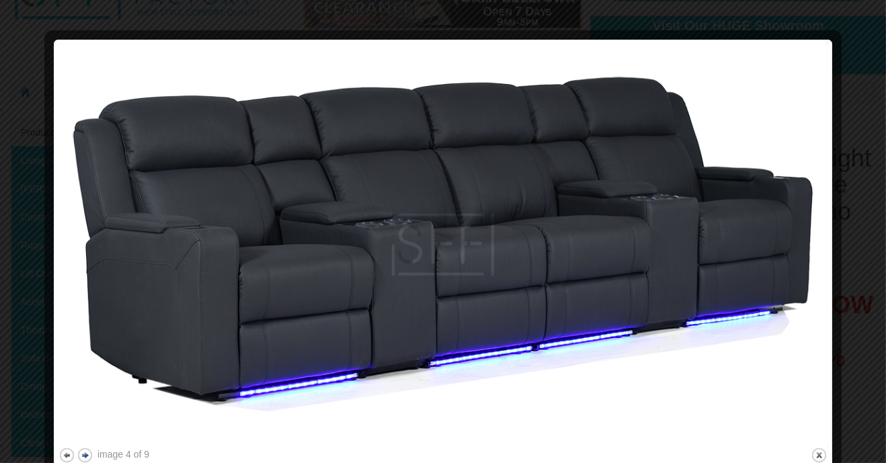
click at [87, 454] on button "next" at bounding box center [85, 455] width 17 height 17
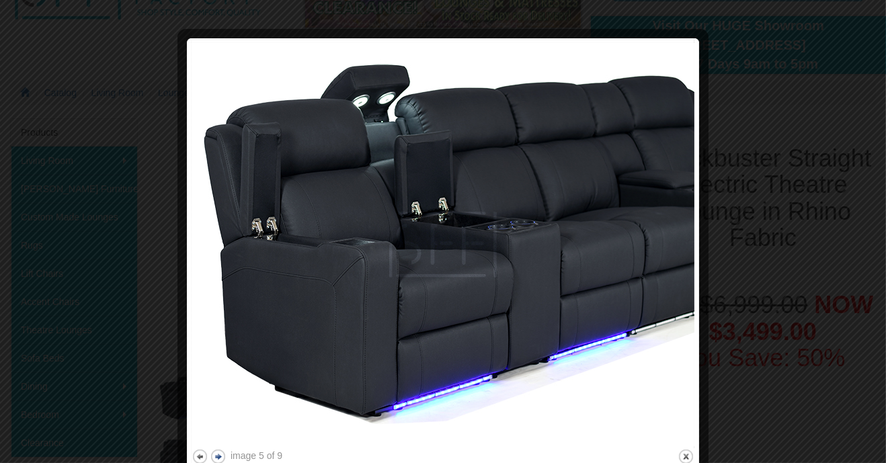
click at [222, 450] on button "next" at bounding box center [218, 456] width 17 height 17
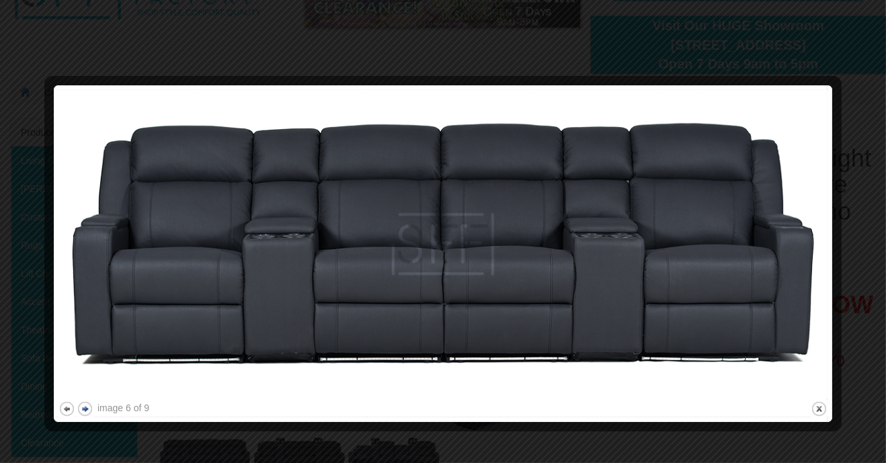
click at [87, 407] on button "next" at bounding box center [85, 409] width 17 height 17
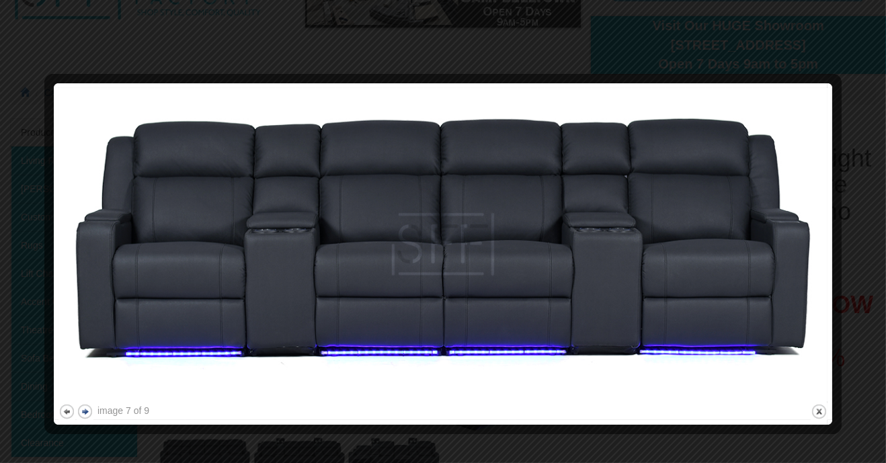
click at [86, 409] on button "next" at bounding box center [85, 411] width 17 height 17
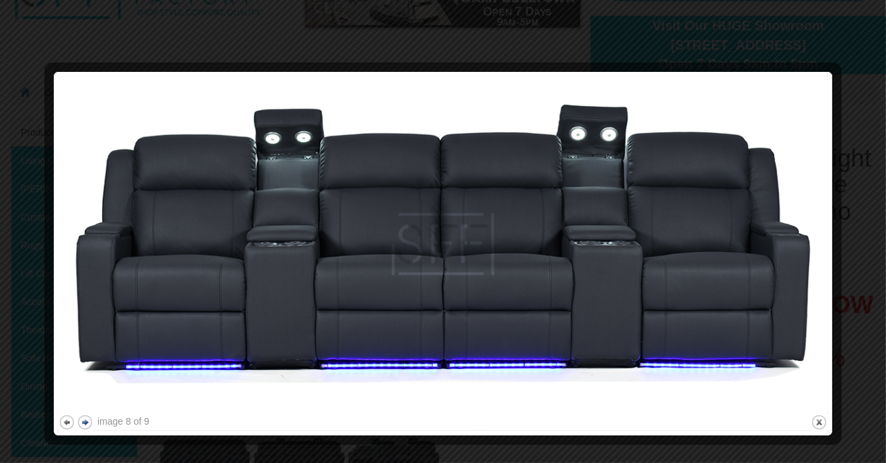
click at [90, 421] on button "next" at bounding box center [85, 422] width 17 height 17
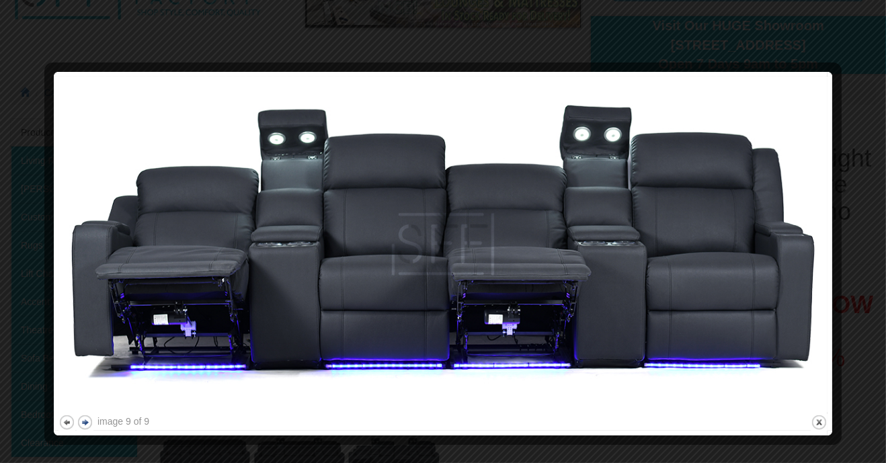
click at [89, 422] on button "next" at bounding box center [85, 422] width 17 height 17
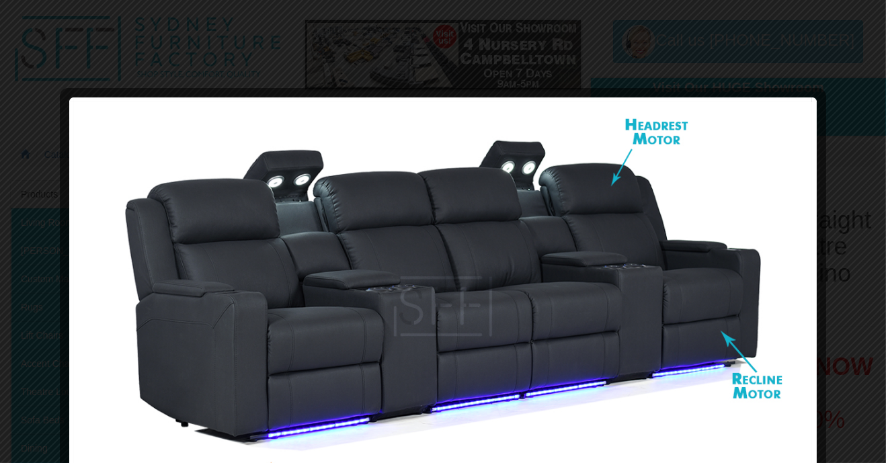
scroll to position [0, 0]
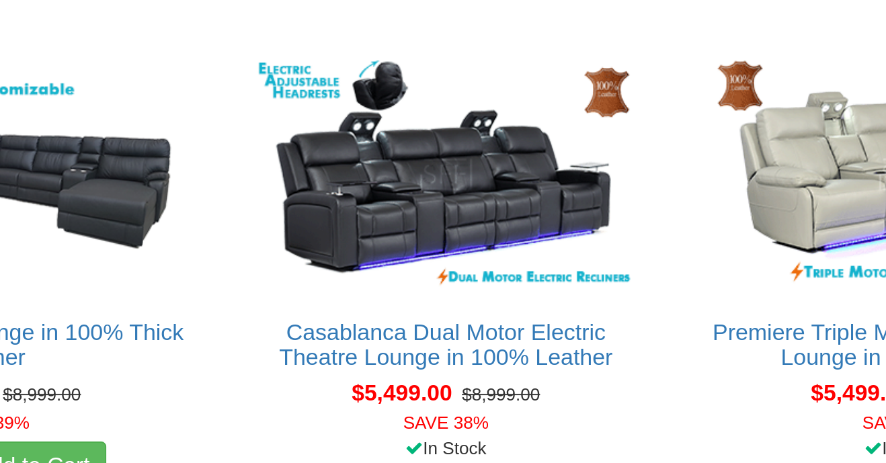
scroll to position [5725, 0]
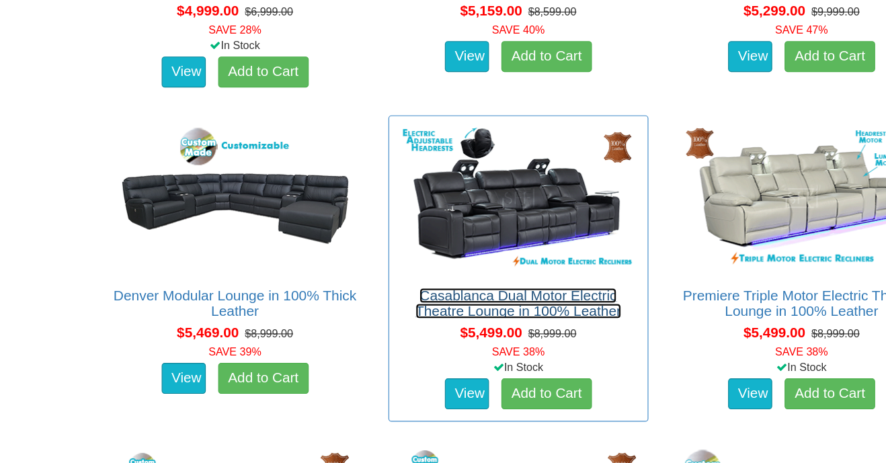
click at [579, 308] on link "Casablanca Dual Motor Electric Theatre Lounge in 100% Leather" at bounding box center [516, 303] width 179 height 27
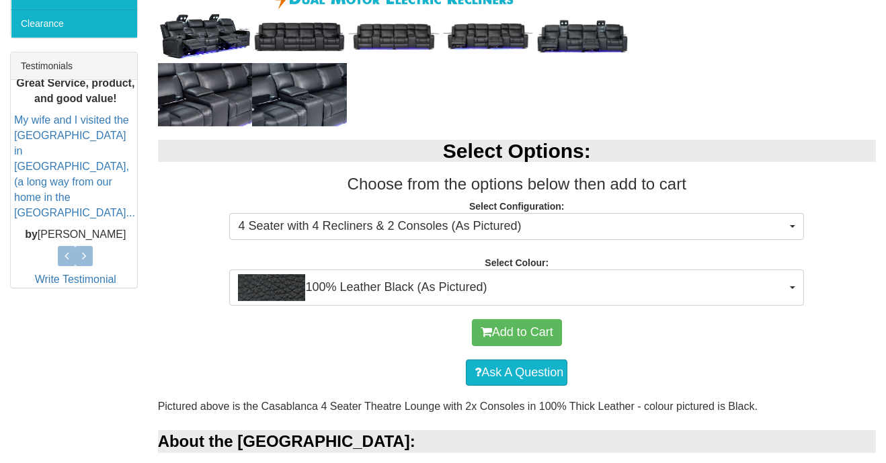
scroll to position [517, 0]
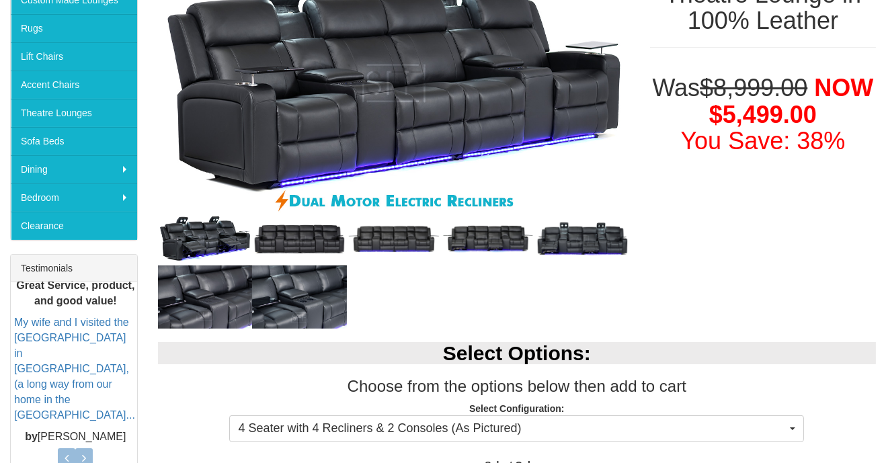
scroll to position [290, 0]
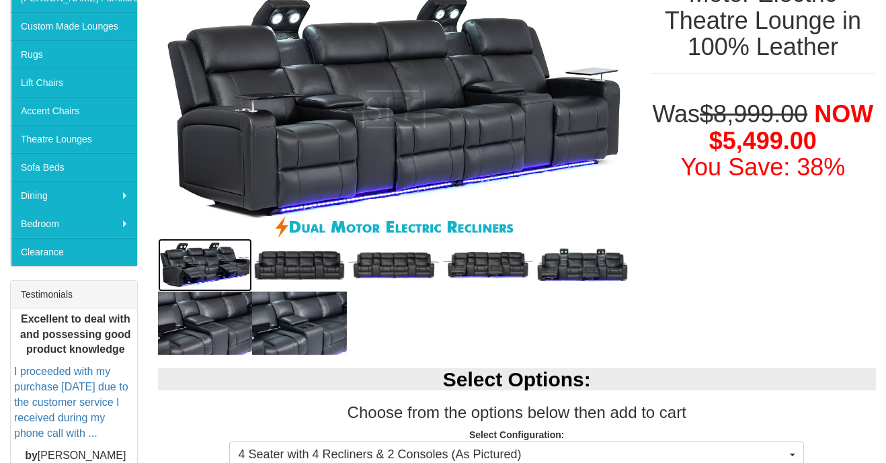
click at [198, 264] on img at bounding box center [205, 265] width 94 height 53
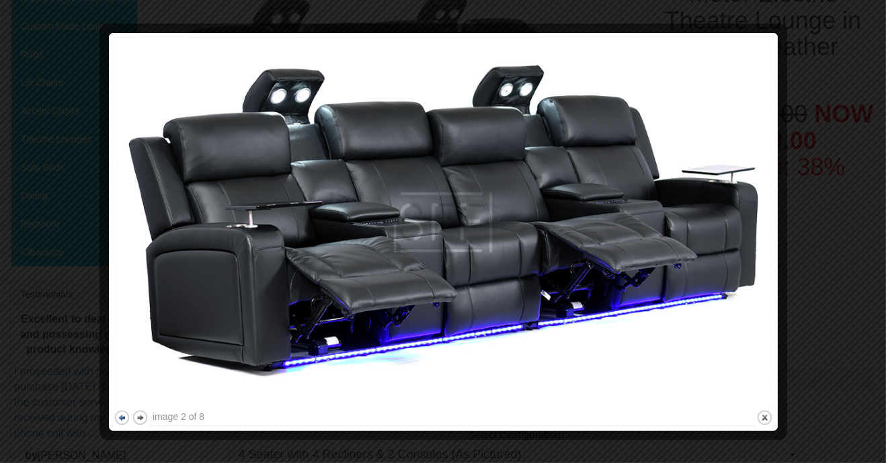
click at [118, 419] on button "previous" at bounding box center [122, 417] width 17 height 17
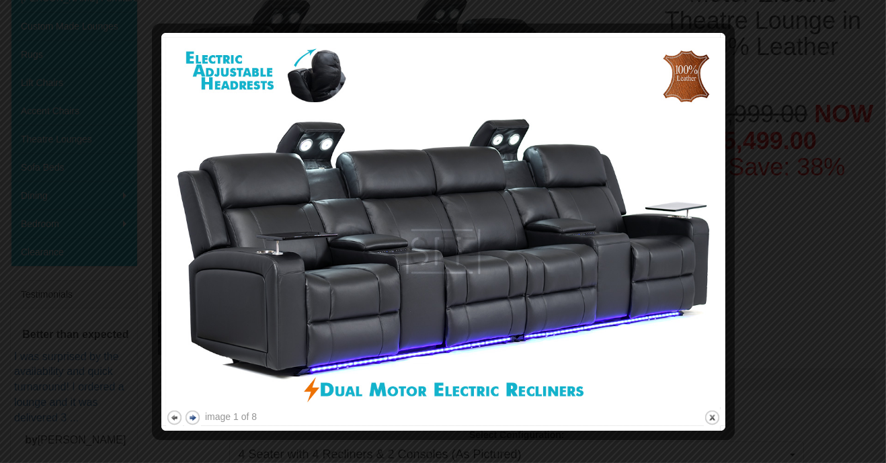
click at [196, 417] on button "next" at bounding box center [192, 417] width 17 height 17
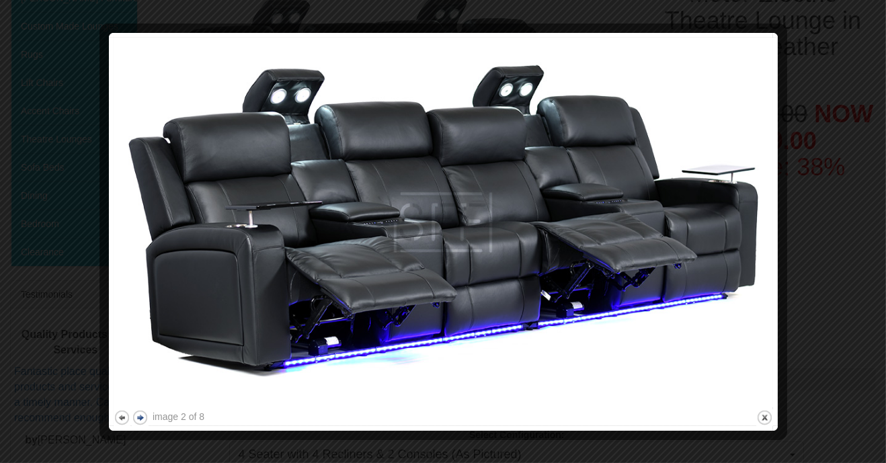
click at [148, 419] on button "next" at bounding box center [140, 417] width 17 height 17
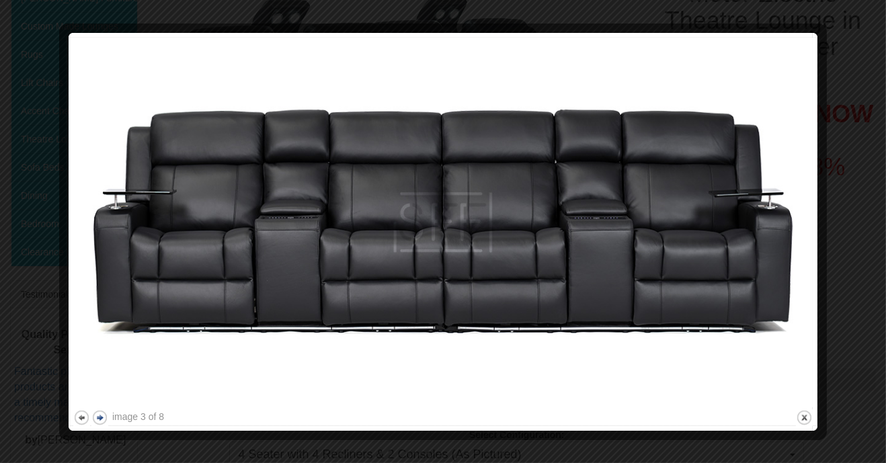
click at [99, 414] on button "next" at bounding box center [99, 417] width 17 height 17
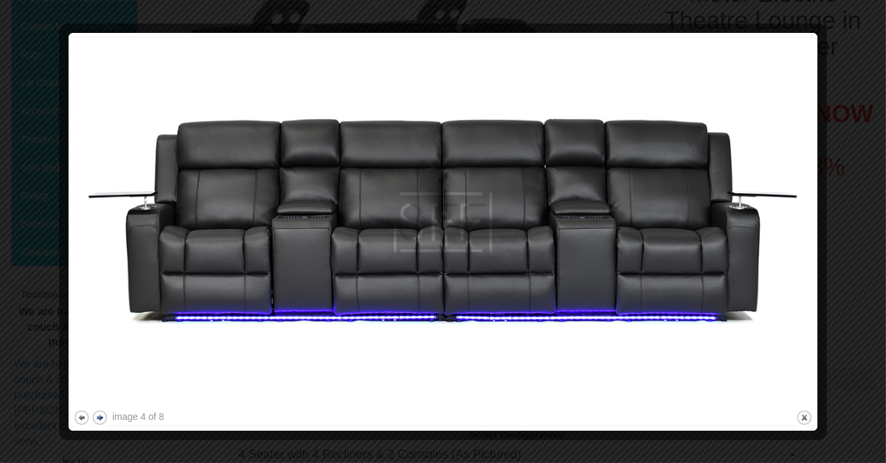
click at [106, 419] on button "next" at bounding box center [99, 417] width 17 height 17
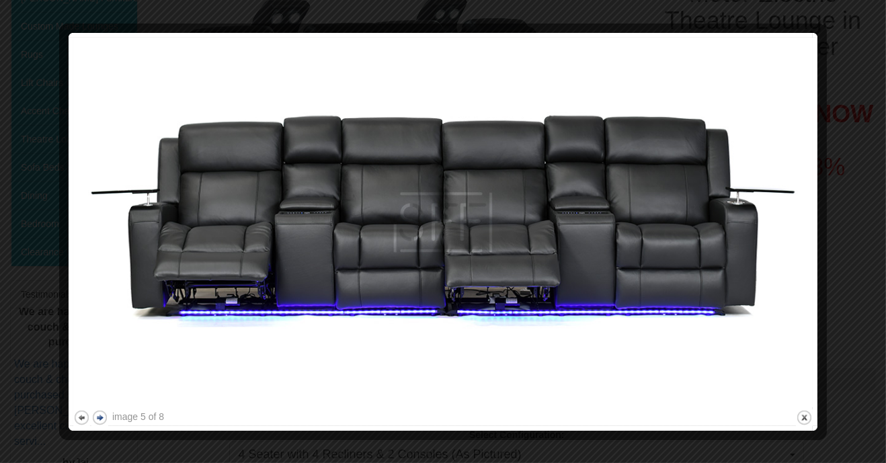
click at [107, 421] on button "next" at bounding box center [99, 417] width 17 height 17
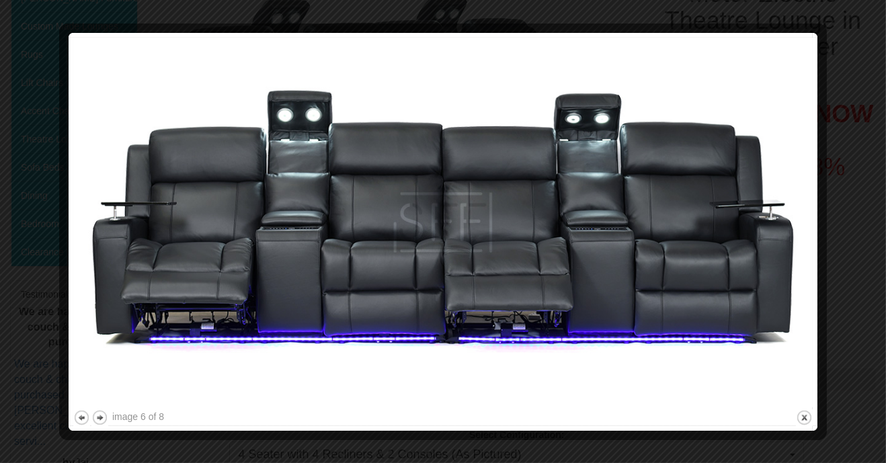
click at [115, 417] on div "image 6 of 8" at bounding box center [138, 416] width 52 height 13
click at [101, 419] on button "next" at bounding box center [99, 417] width 17 height 17
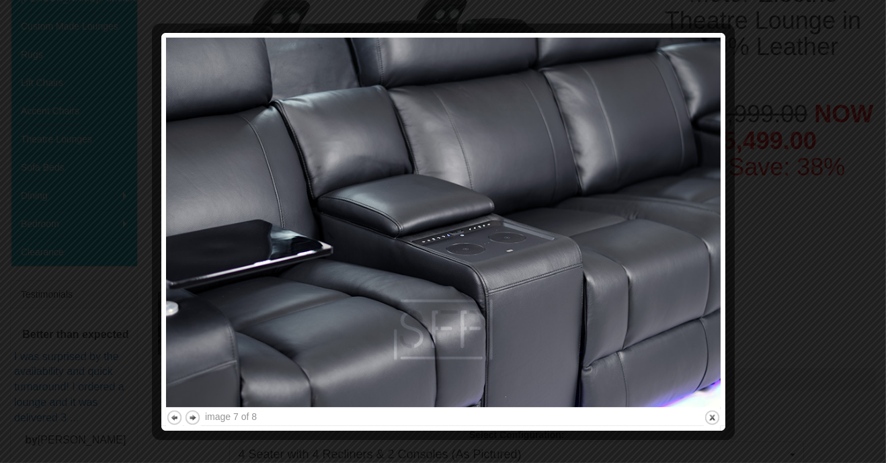
click at [208, 404] on img at bounding box center [443, 223] width 554 height 370
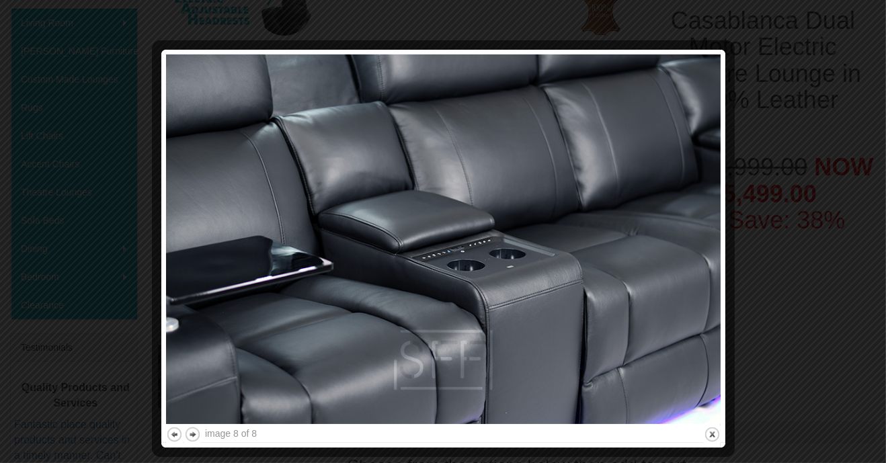
scroll to position [238, 0]
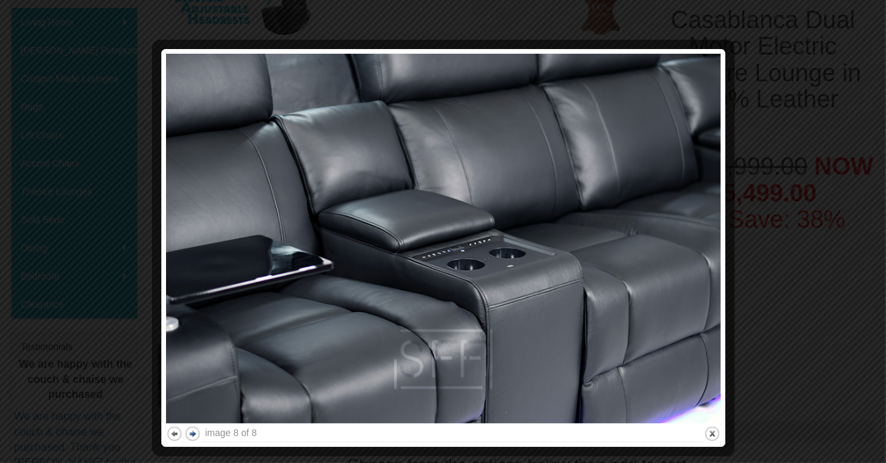
click at [199, 436] on button "next" at bounding box center [192, 433] width 17 height 17
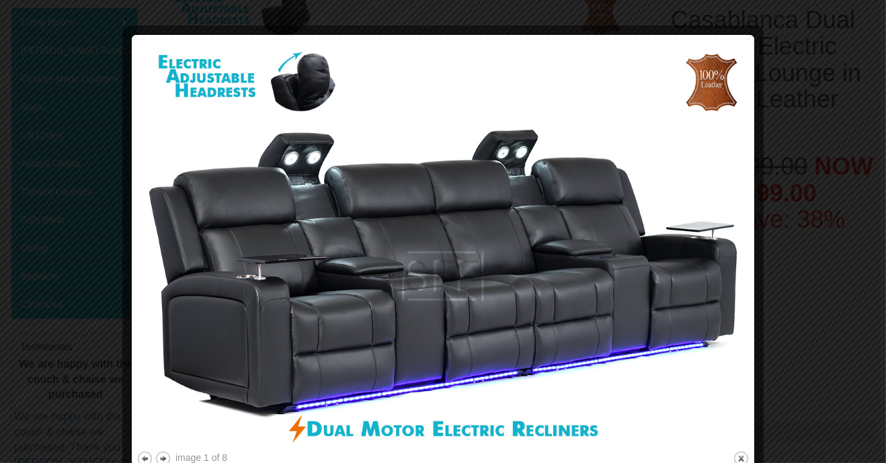
click at [167, 456] on button "next" at bounding box center [163, 458] width 17 height 17
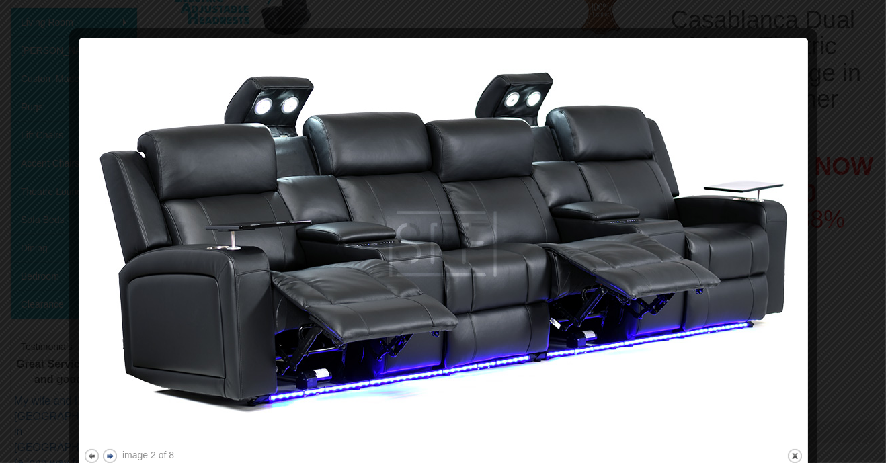
click at [115, 458] on button "next" at bounding box center [109, 456] width 17 height 17
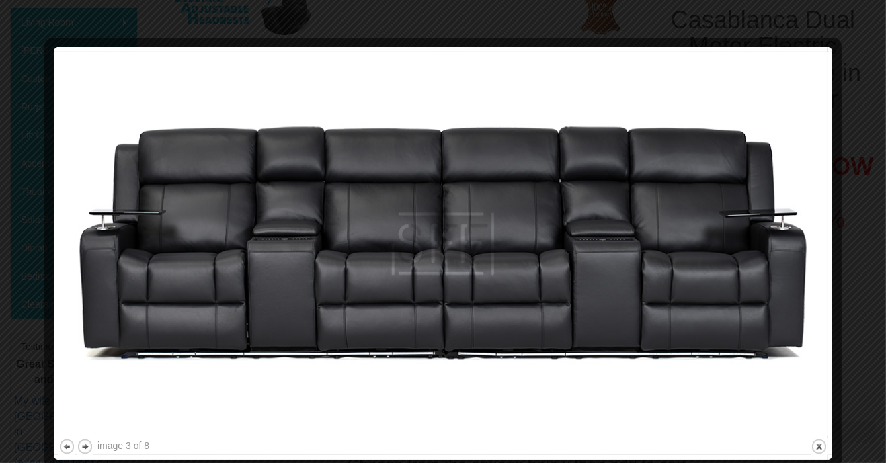
click at [104, 453] on div "image 3 of 8 previous next close" at bounding box center [442, 253] width 769 height 403
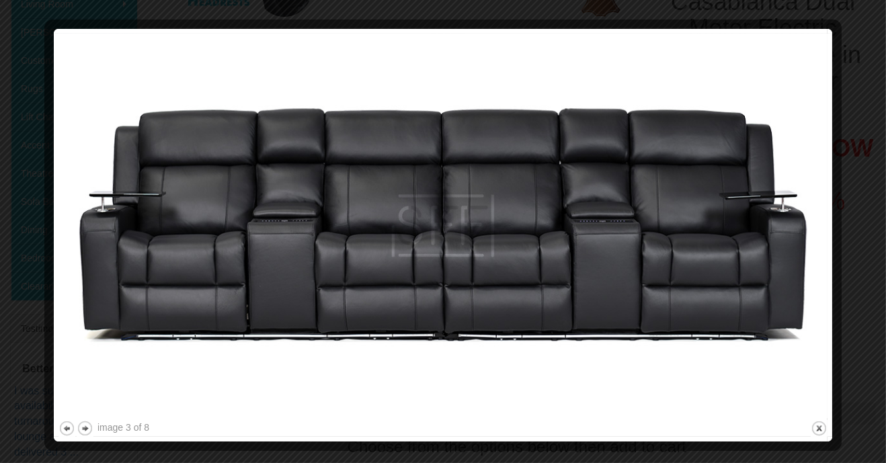
scroll to position [281, 0]
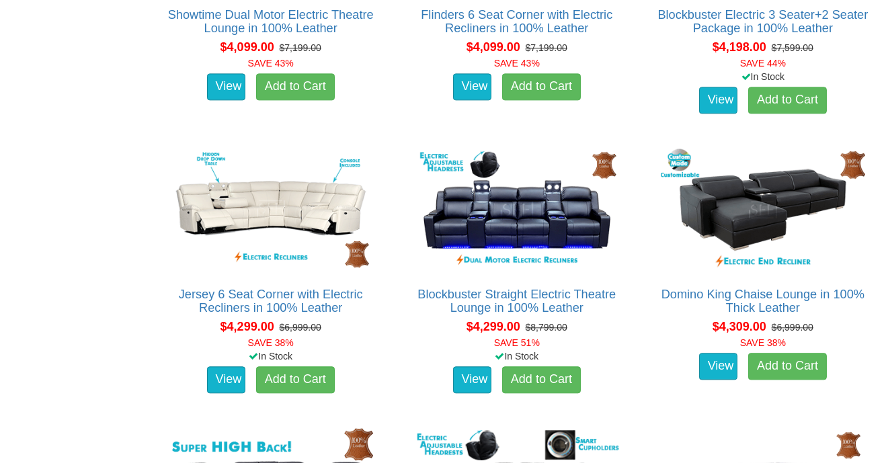
scroll to position [4607, 0]
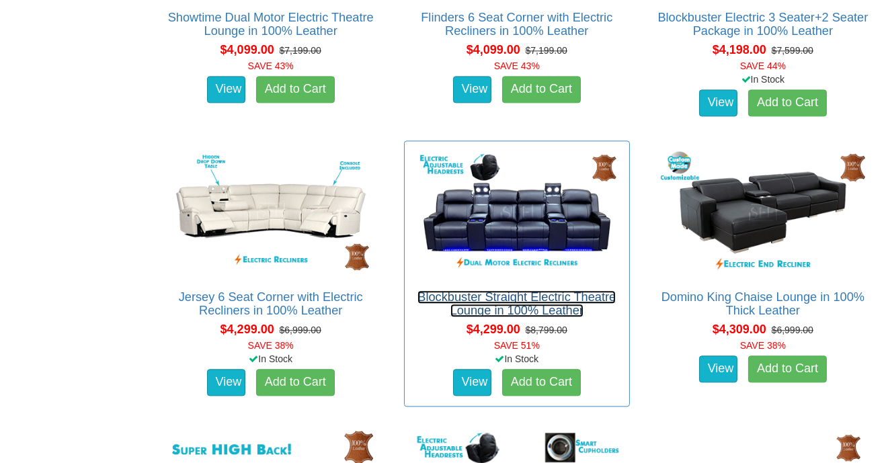
click at [526, 312] on link "Blockbuster Straight Electric Theatre Lounge in 100% Leather" at bounding box center [516, 303] width 198 height 27
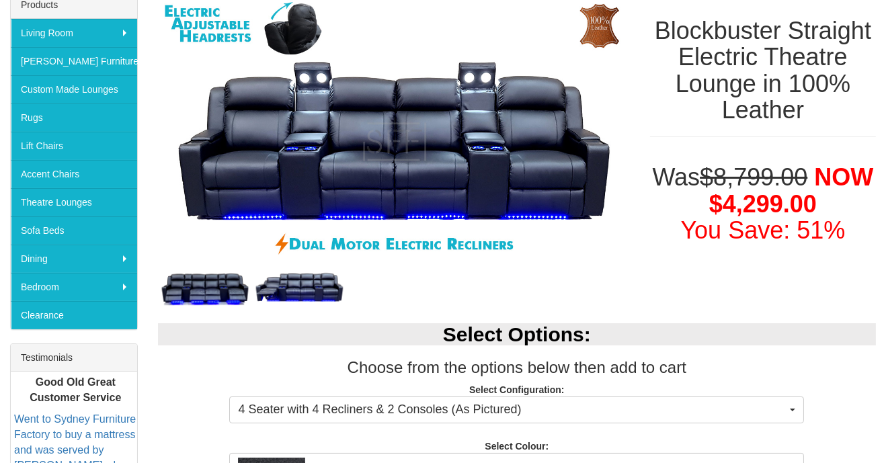
scroll to position [230, 0]
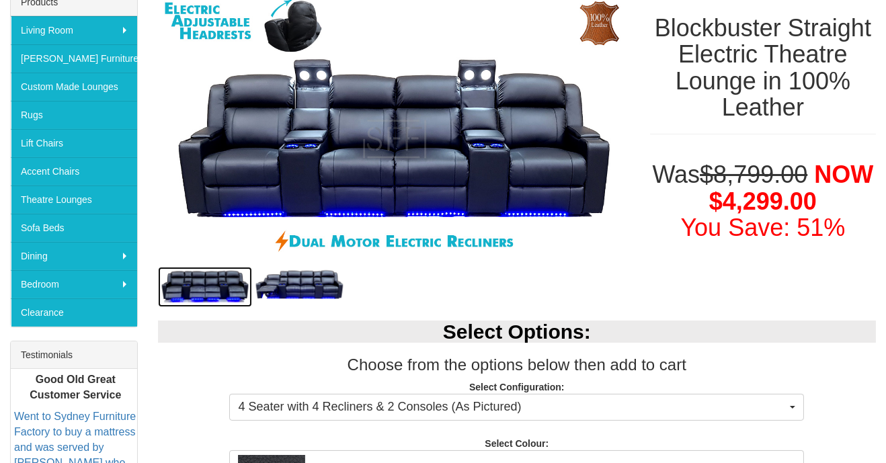
click at [215, 283] on img at bounding box center [205, 287] width 94 height 40
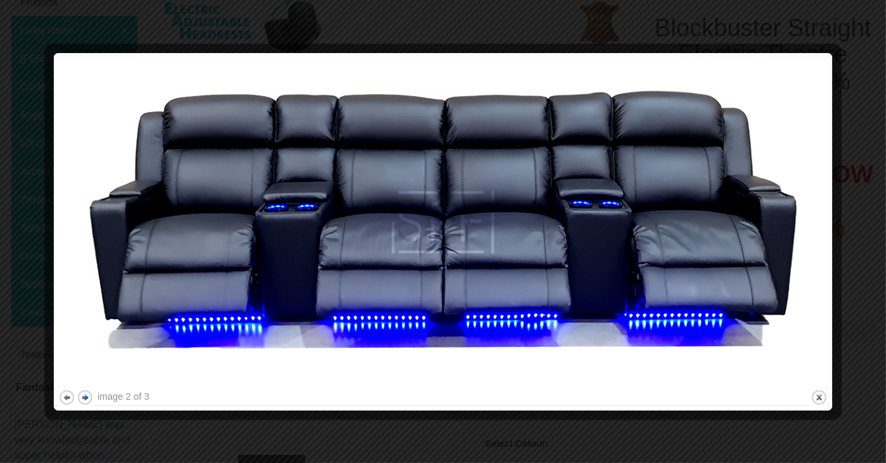
click at [85, 394] on button "next" at bounding box center [85, 397] width 17 height 17
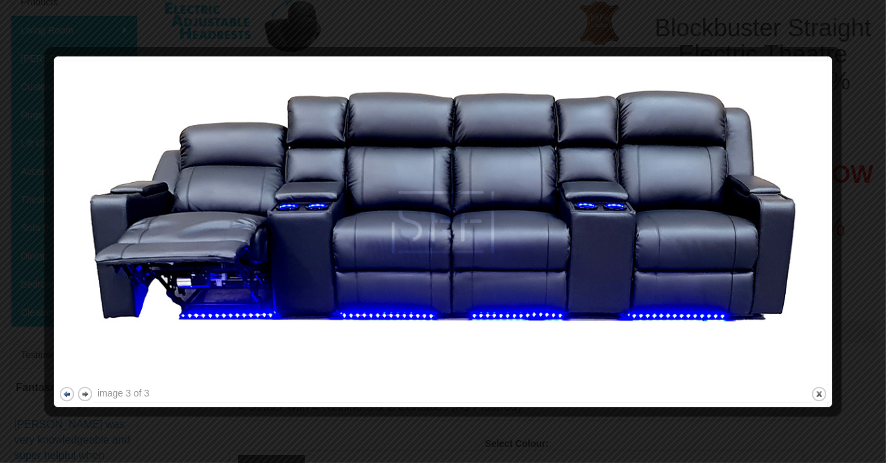
click at [63, 399] on button "previous" at bounding box center [66, 394] width 17 height 17
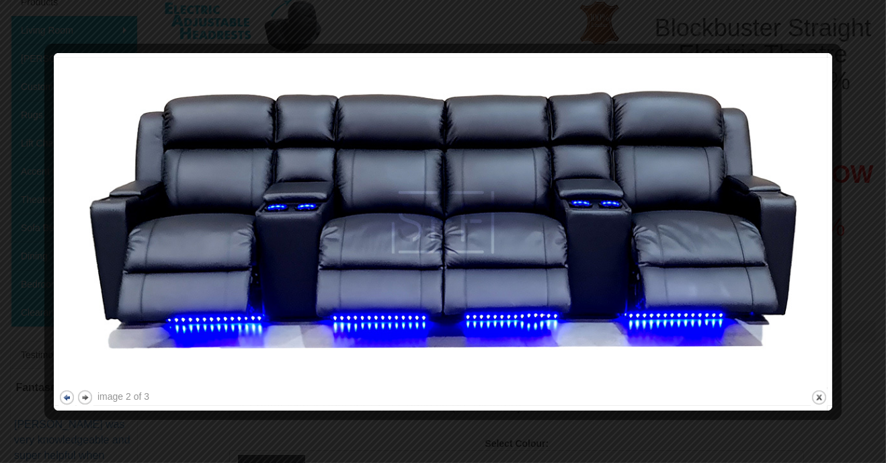
click at [70, 394] on button "previous" at bounding box center [66, 397] width 17 height 17
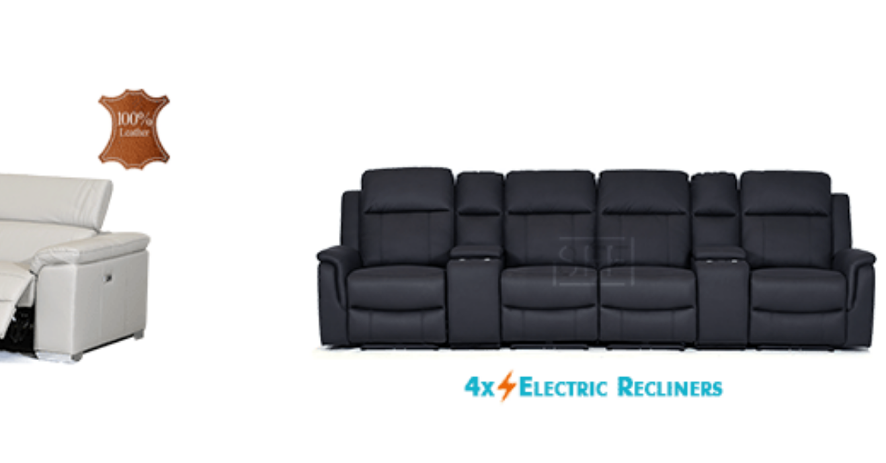
scroll to position [1501, 0]
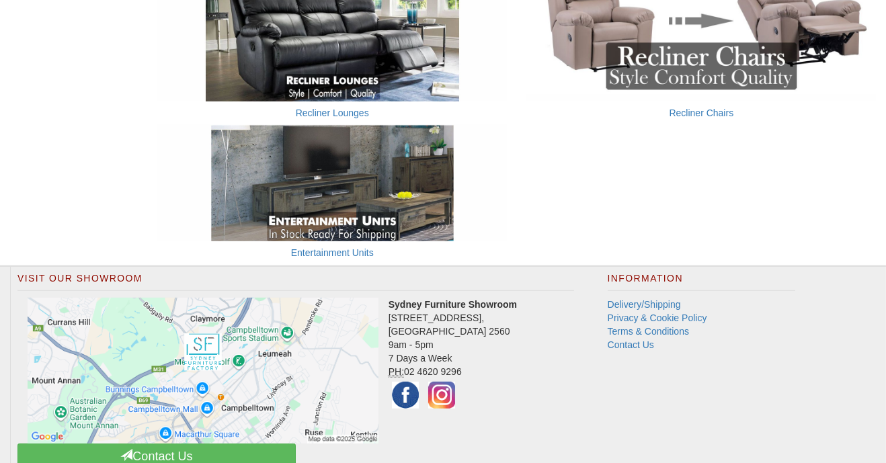
scroll to position [847, 0]
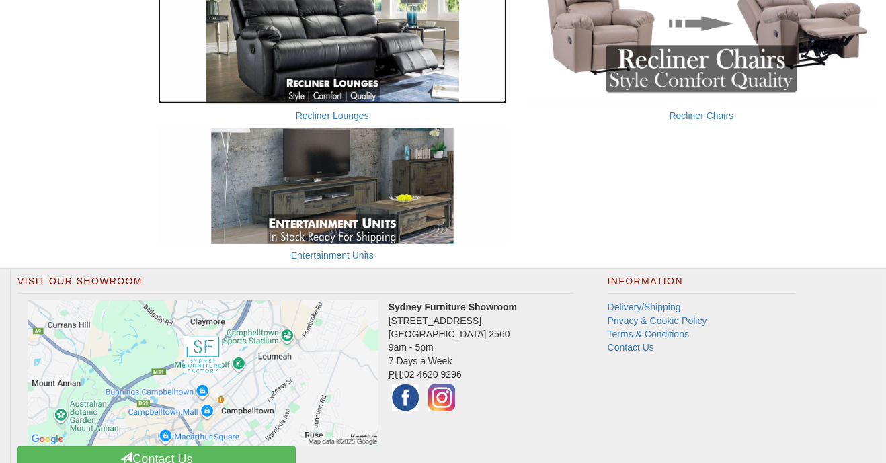
click at [323, 98] on img at bounding box center [332, 30] width 349 height 145
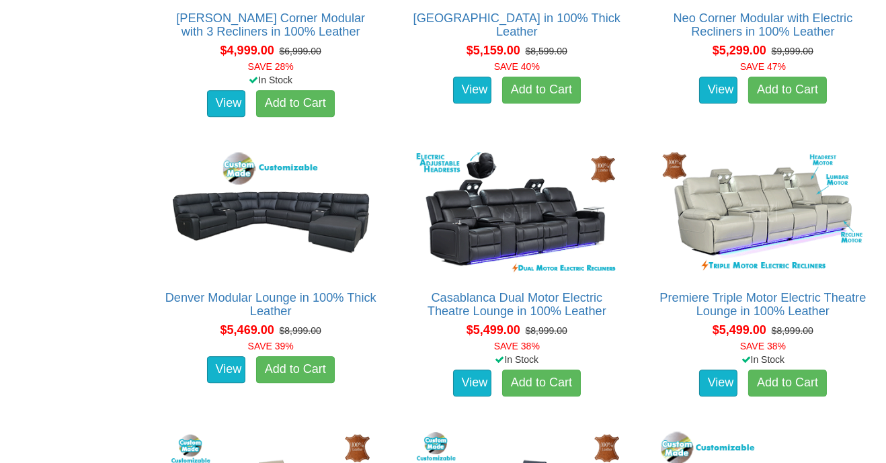
scroll to position [5716, 0]
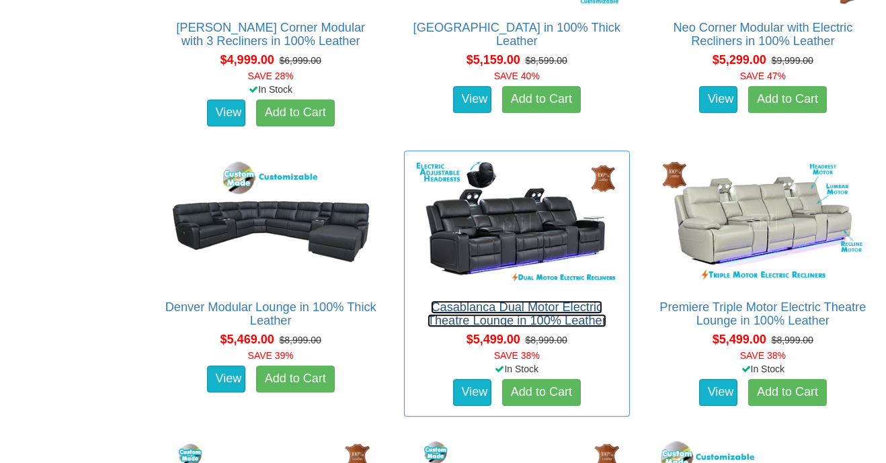
click at [575, 310] on link "Casablanca Dual Motor Electric Theatre Lounge in 100% Leather" at bounding box center [516, 313] width 179 height 27
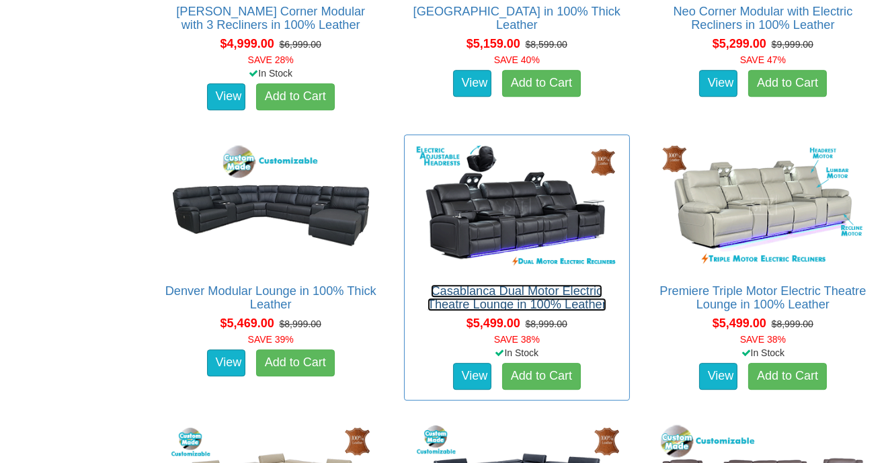
scroll to position [5759, 0]
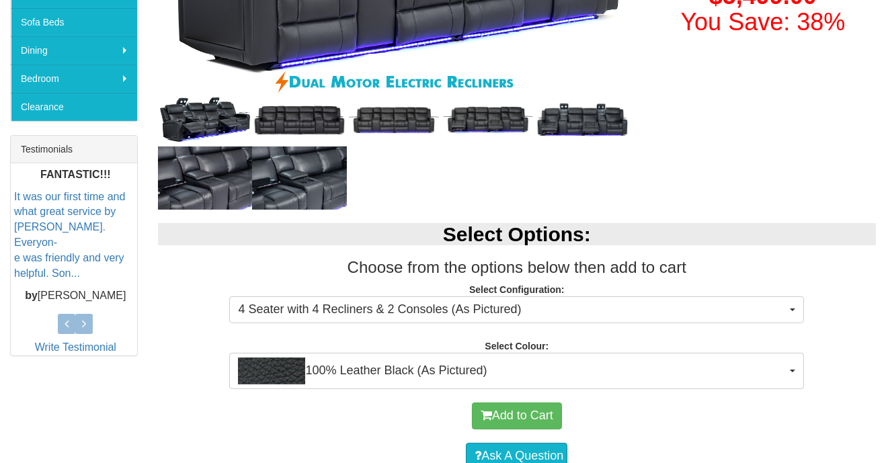
scroll to position [435, 0]
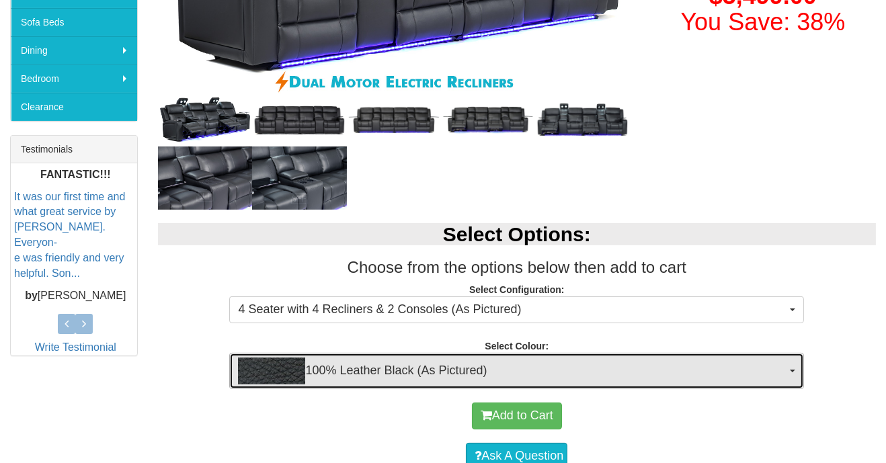
click at [800, 371] on button "100% Leather Black (As Pictured)" at bounding box center [516, 371] width 575 height 36
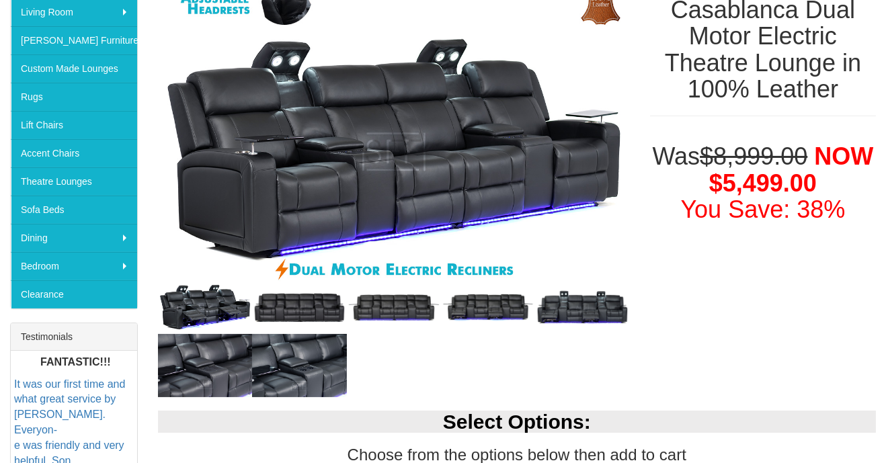
scroll to position [247, 0]
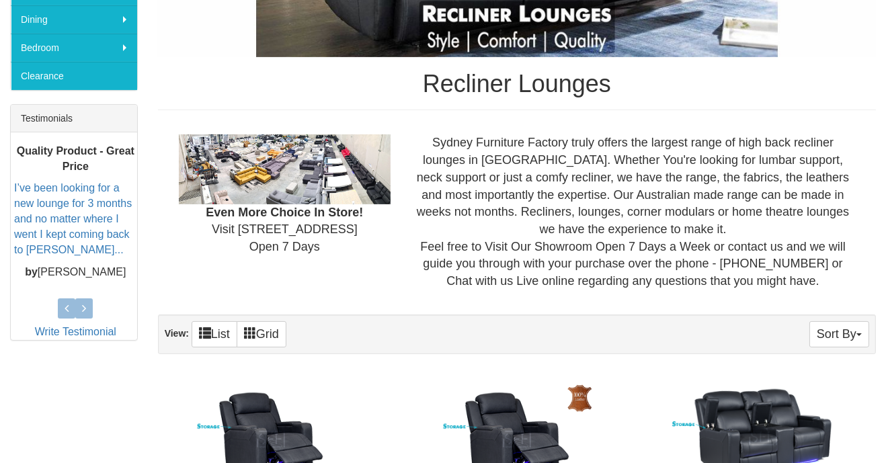
scroll to position [466, 0]
click at [852, 339] on button "Sort By" at bounding box center [839, 334] width 60 height 26
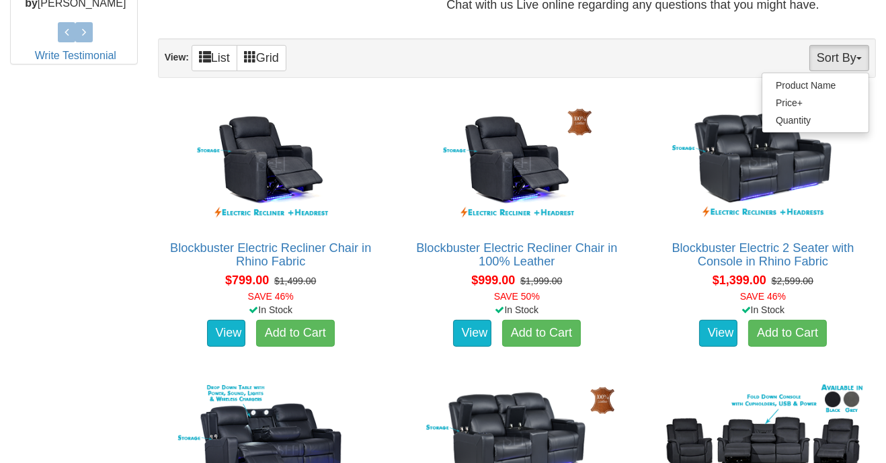
scroll to position [741, 0]
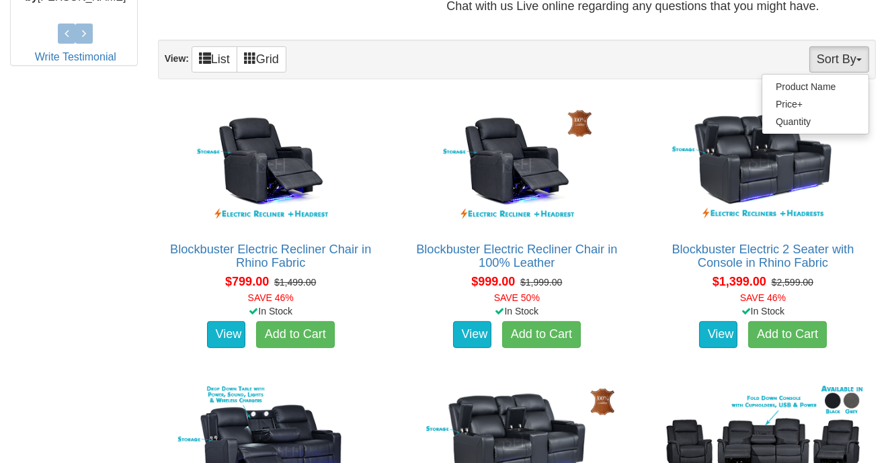
click at [806, 251] on div at bounding box center [443, 231] width 886 height 463
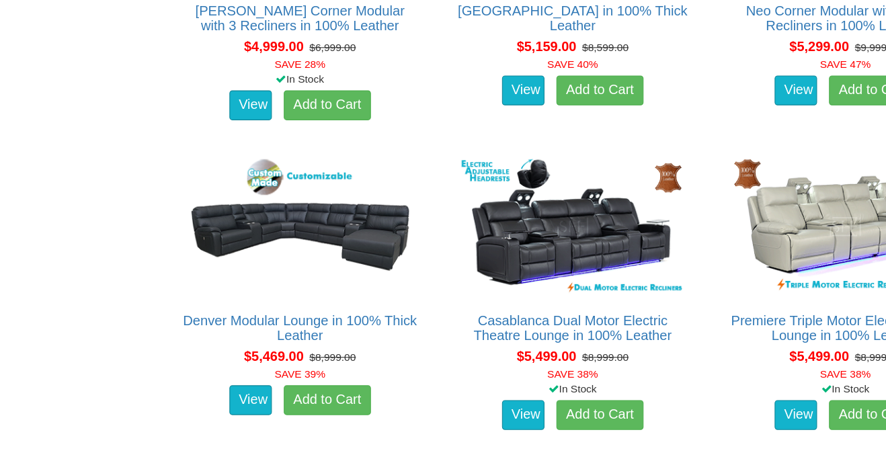
scroll to position [5733, 0]
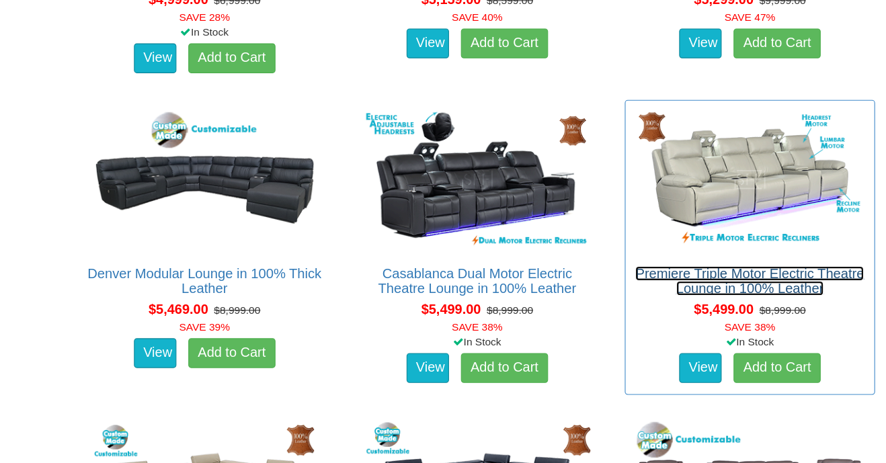
click at [788, 289] on link "Premiere Triple Motor Electric Theatre Lounge in 100% Leather" at bounding box center [762, 296] width 206 height 27
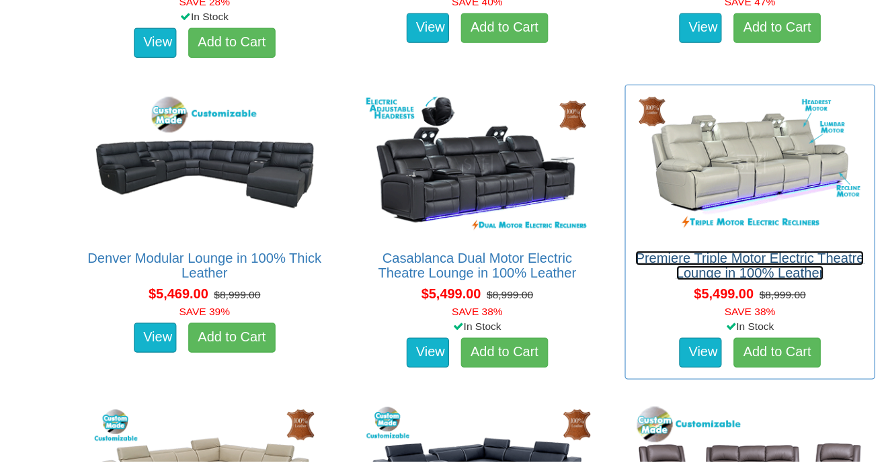
scroll to position [5761, 0]
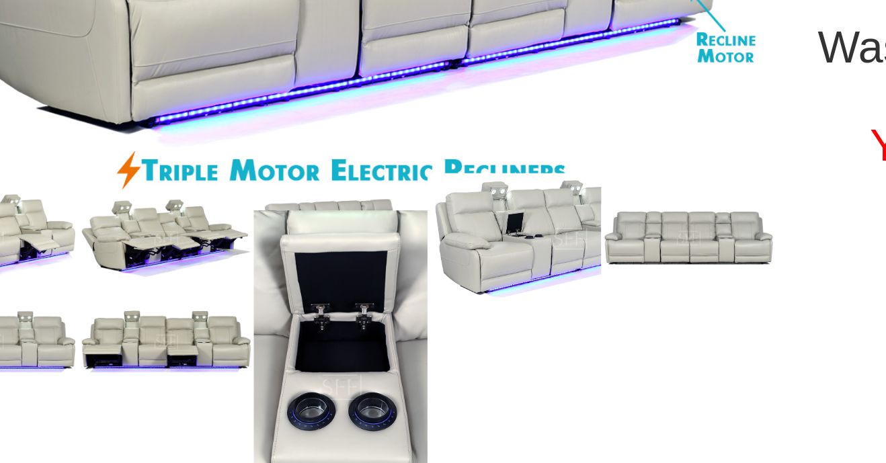
scroll to position [198, 0]
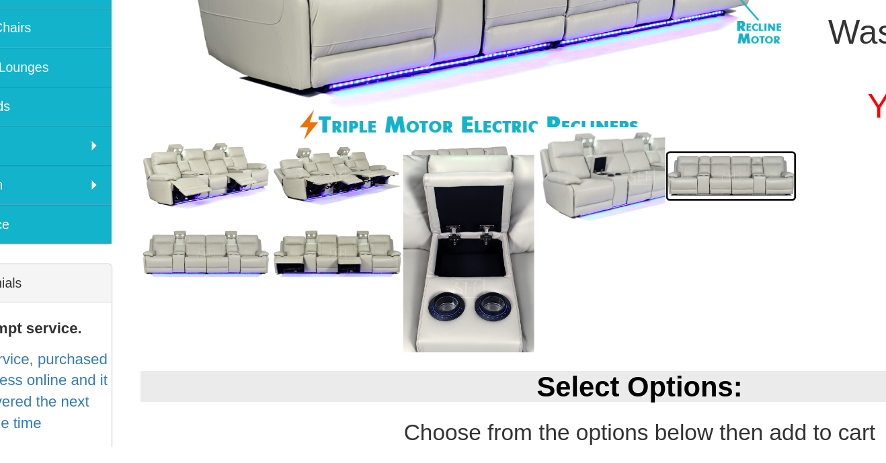
click at [594, 268] on img at bounding box center [582, 268] width 94 height 37
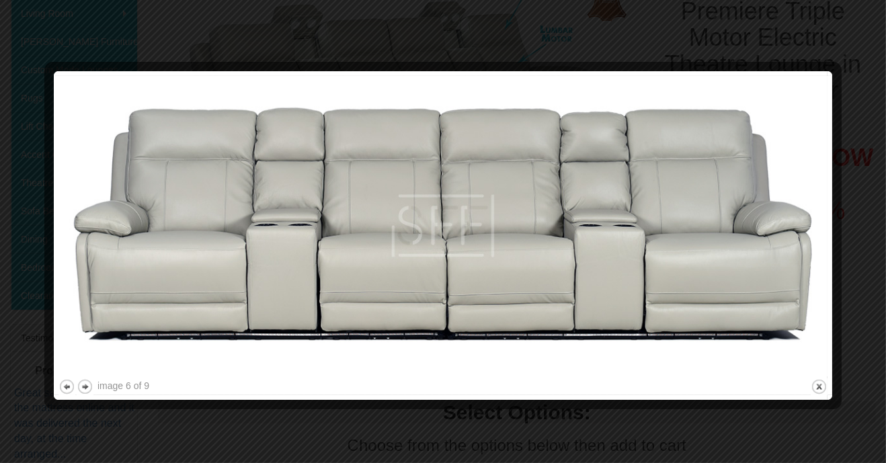
scroll to position [264, 0]
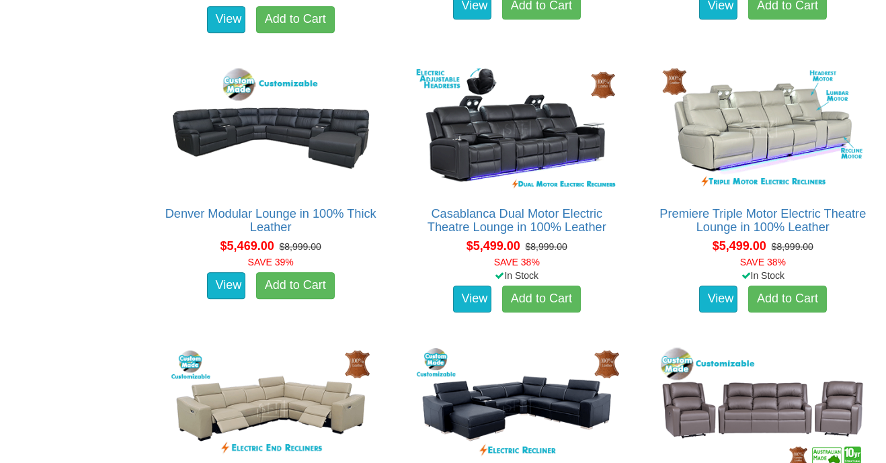
scroll to position [5808, 0]
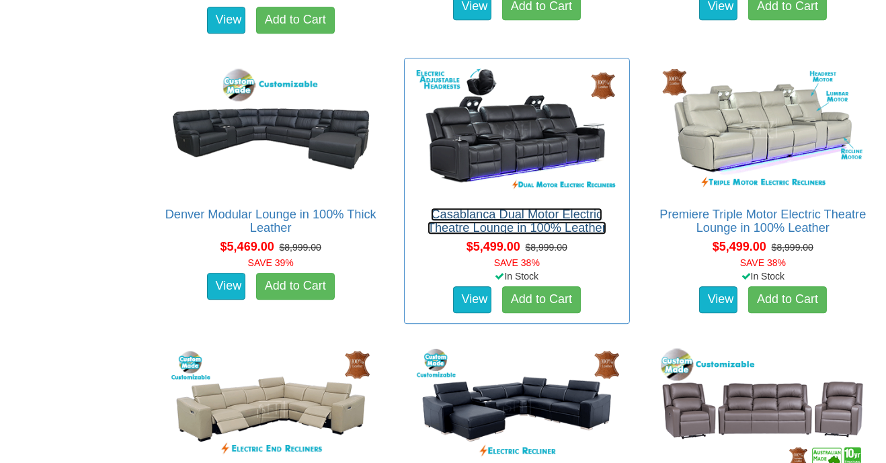
click at [571, 218] on link "Casablanca Dual Motor Electric Theatre Lounge in 100% Leather" at bounding box center [516, 221] width 179 height 27
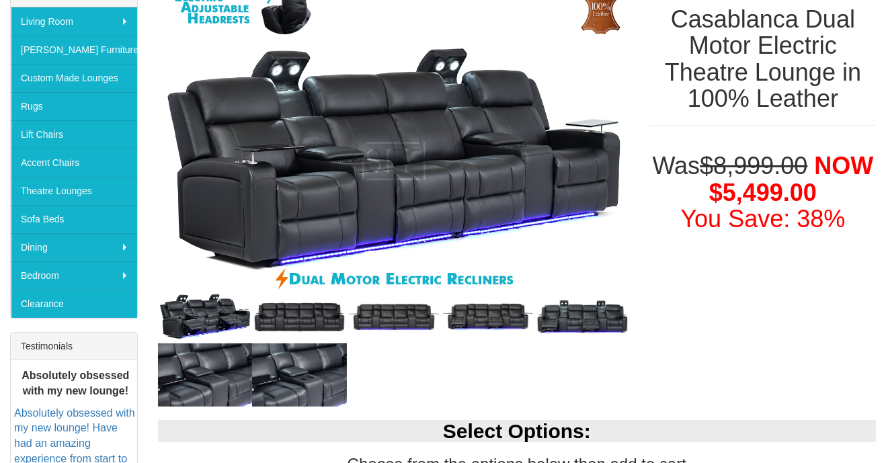
scroll to position [240, 0]
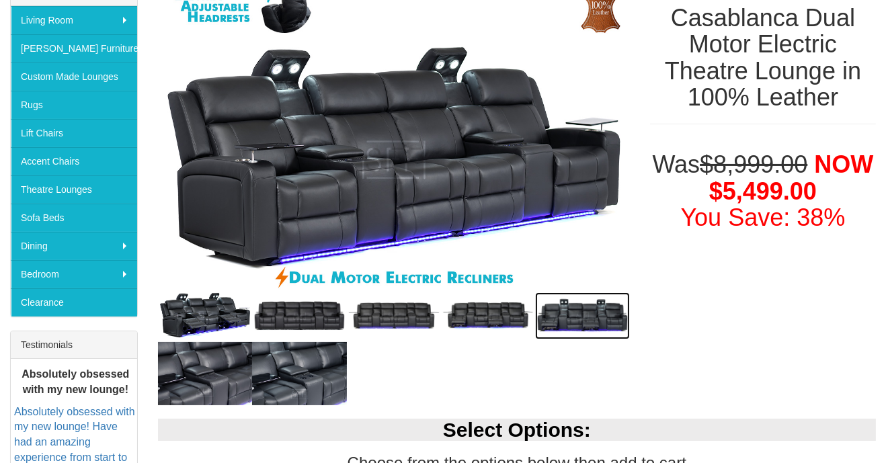
click at [593, 312] on img at bounding box center [582, 315] width 94 height 47
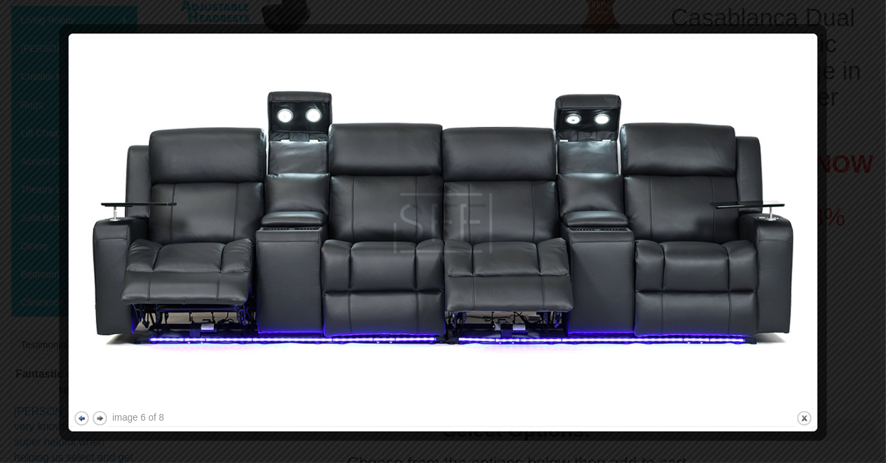
click at [76, 414] on button "previous" at bounding box center [81, 418] width 17 height 17
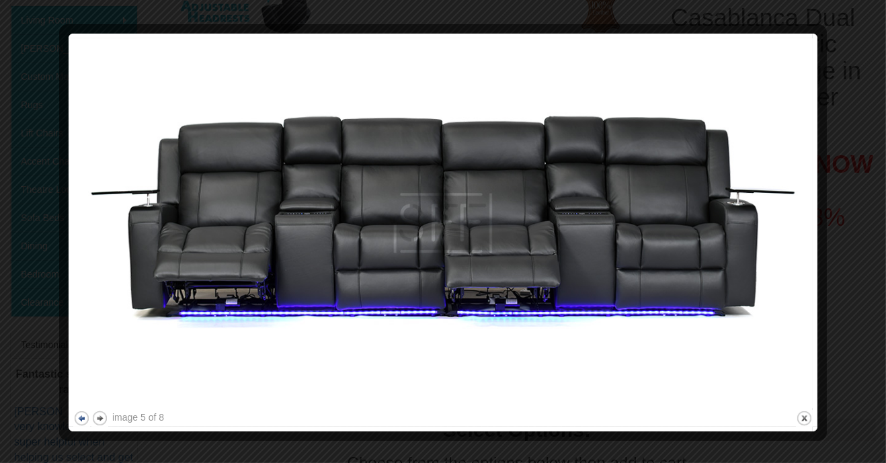
click at [84, 421] on button "previous" at bounding box center [81, 418] width 17 height 17
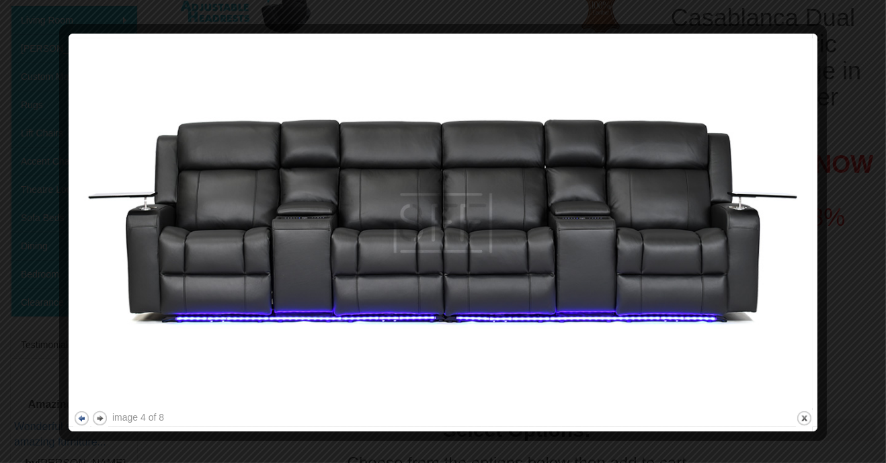
click at [80, 421] on button "previous" at bounding box center [81, 418] width 17 height 17
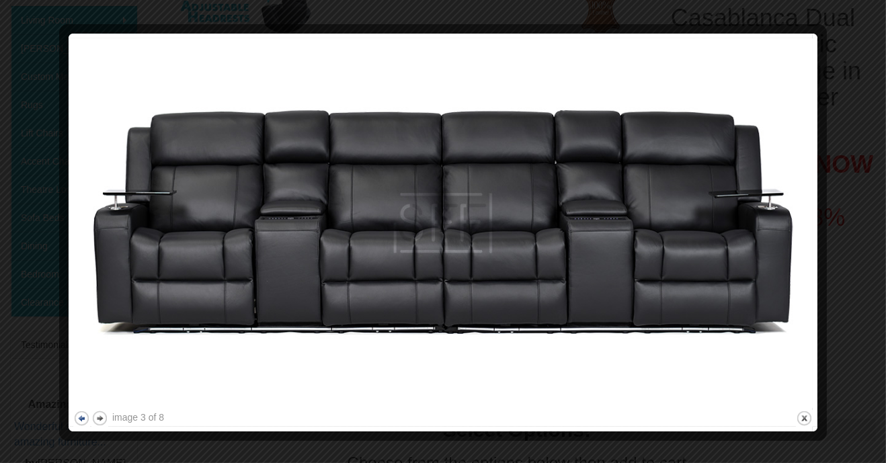
click at [83, 417] on button "previous" at bounding box center [81, 418] width 17 height 17
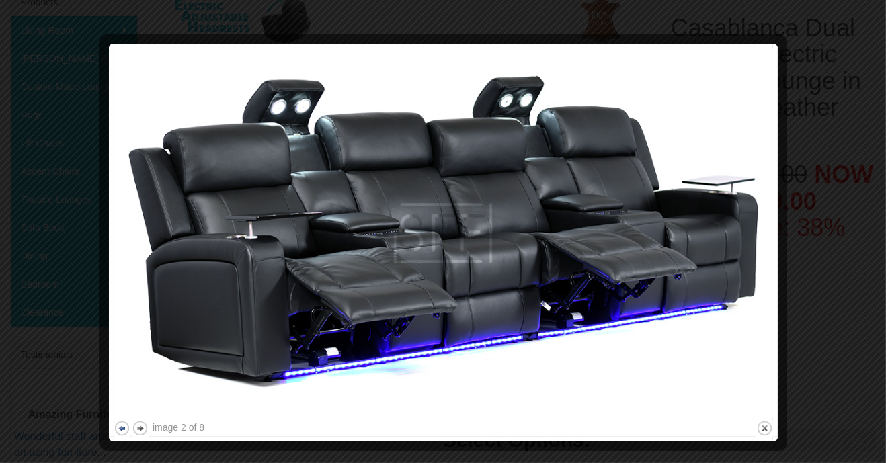
scroll to position [225, 0]
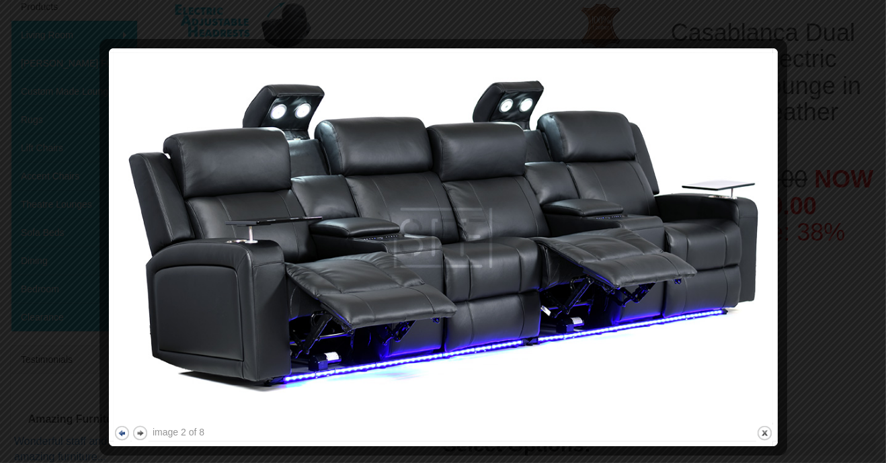
click at [122, 427] on button "previous" at bounding box center [122, 433] width 17 height 17
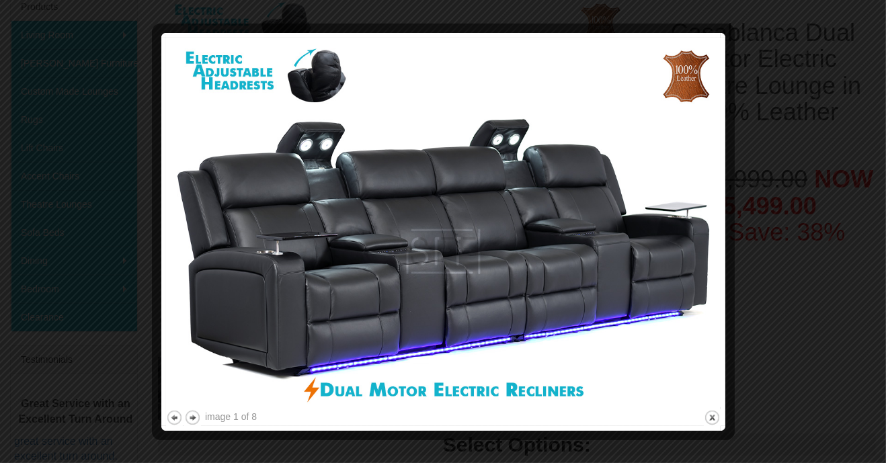
click at [205, 403] on img at bounding box center [443, 223] width 554 height 370
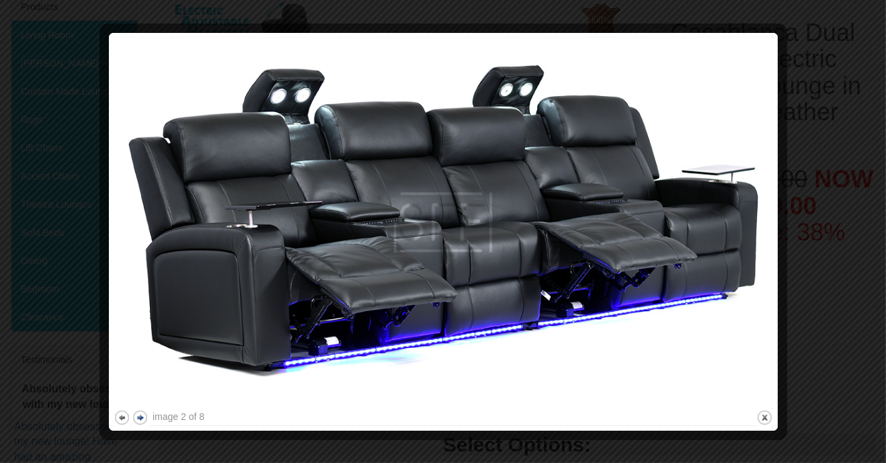
click at [146, 418] on button "next" at bounding box center [140, 417] width 17 height 17
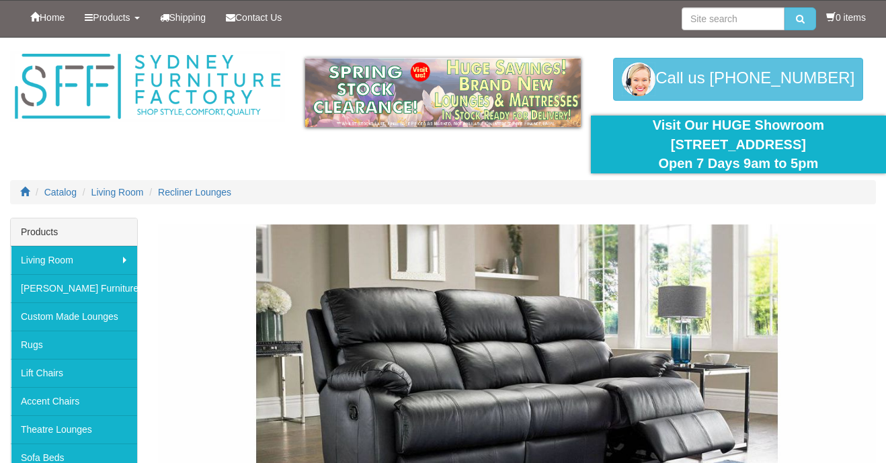
scroll to position [5808, 0]
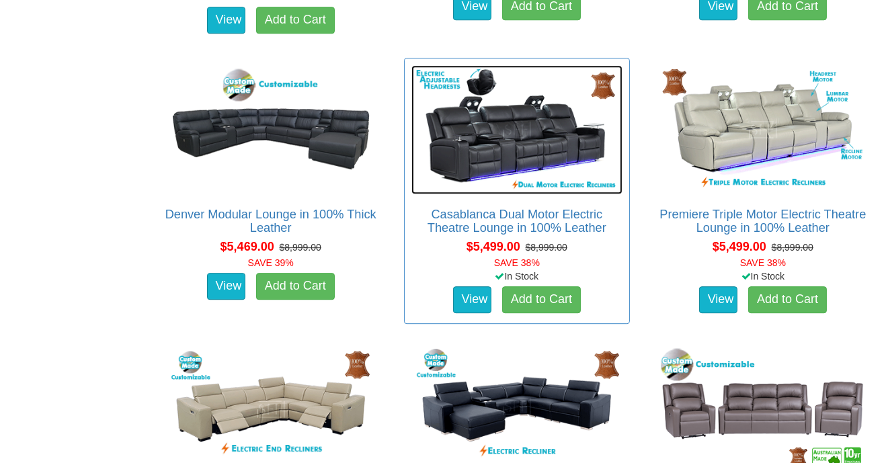
click at [621, 156] on img at bounding box center [516, 129] width 211 height 129
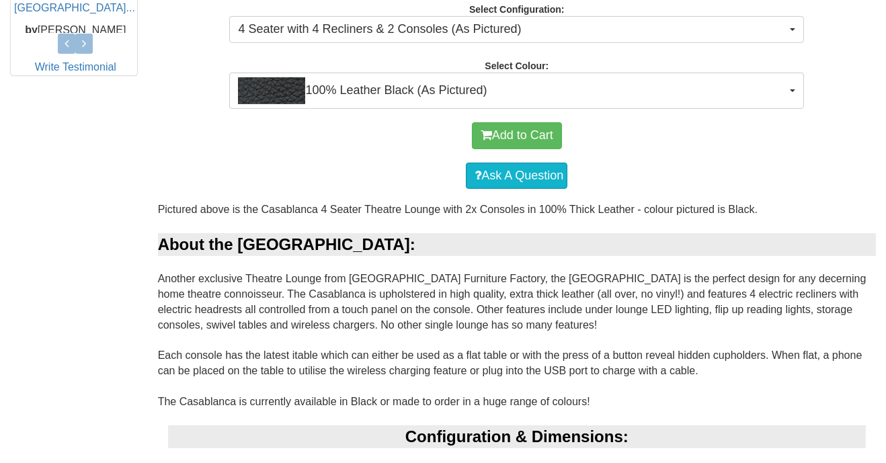
scroll to position [726, 0]
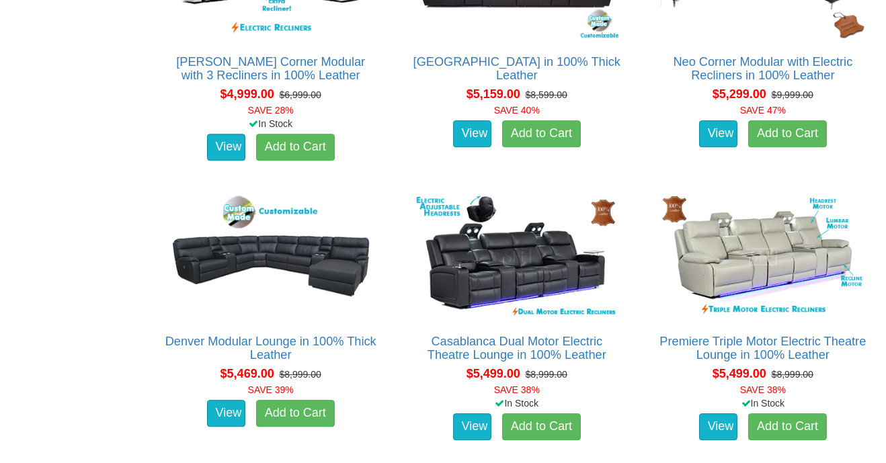
scroll to position [5680, 0]
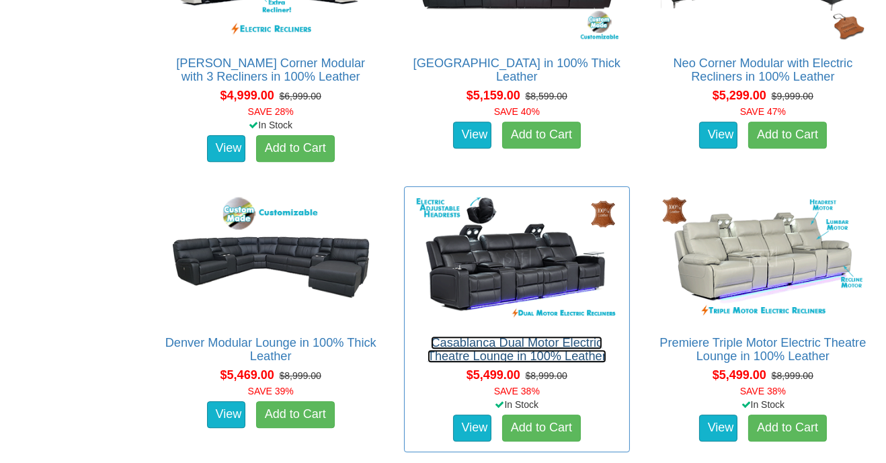
click at [554, 341] on link "Casablanca Dual Motor Electric Theatre Lounge in 100% Leather" at bounding box center [516, 349] width 179 height 27
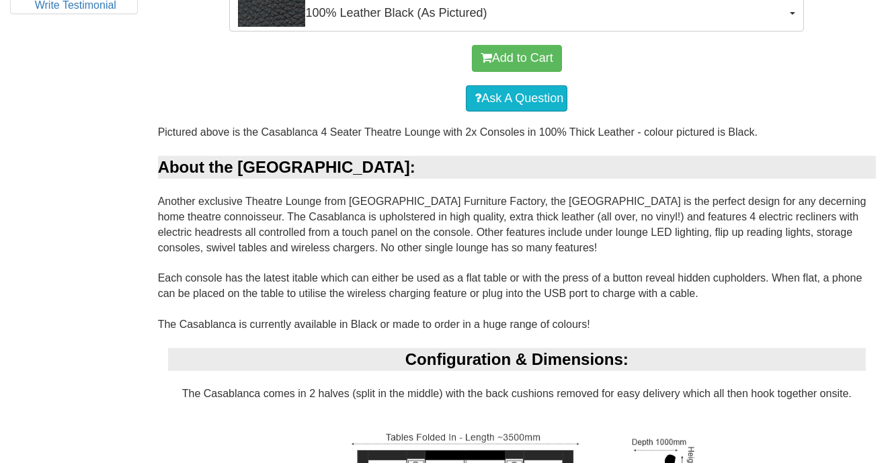
scroll to position [811, 0]
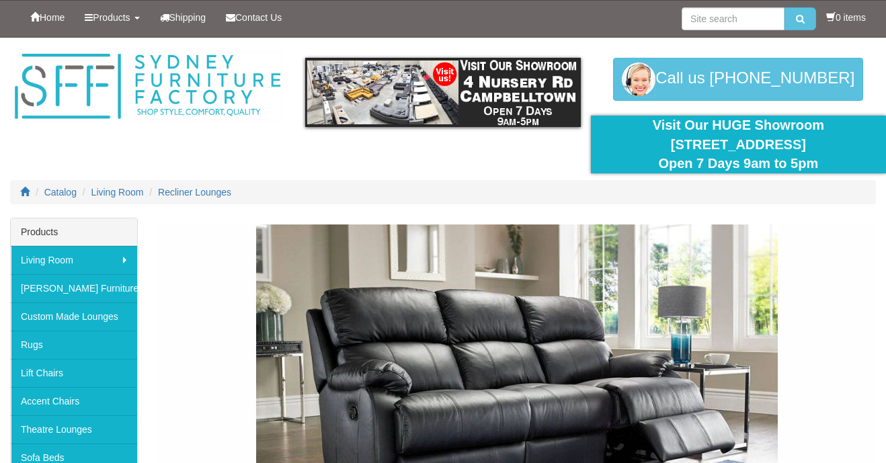
scroll to position [5680, 0]
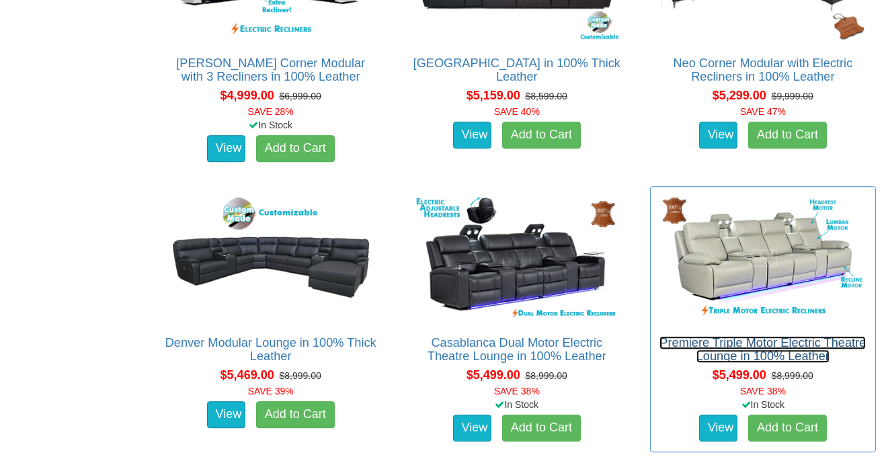
click at [744, 349] on link "Premiere Triple Motor Electric Theatre Lounge in 100% Leather" at bounding box center [762, 349] width 206 height 27
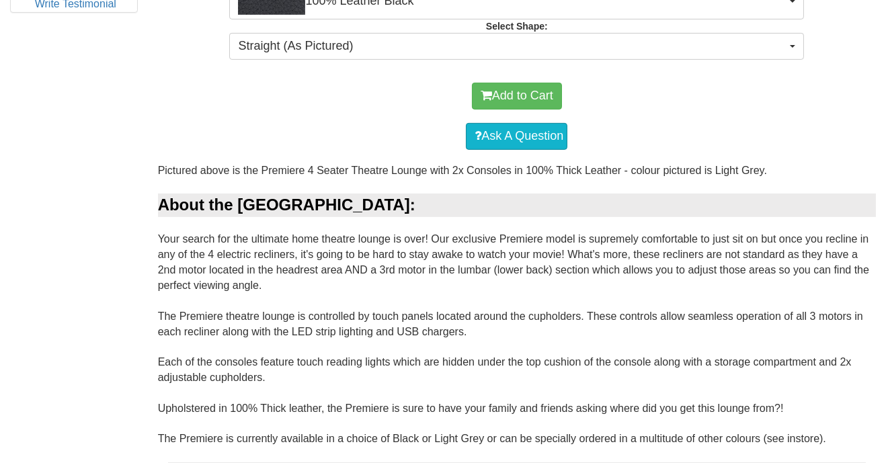
scroll to position [797, 0]
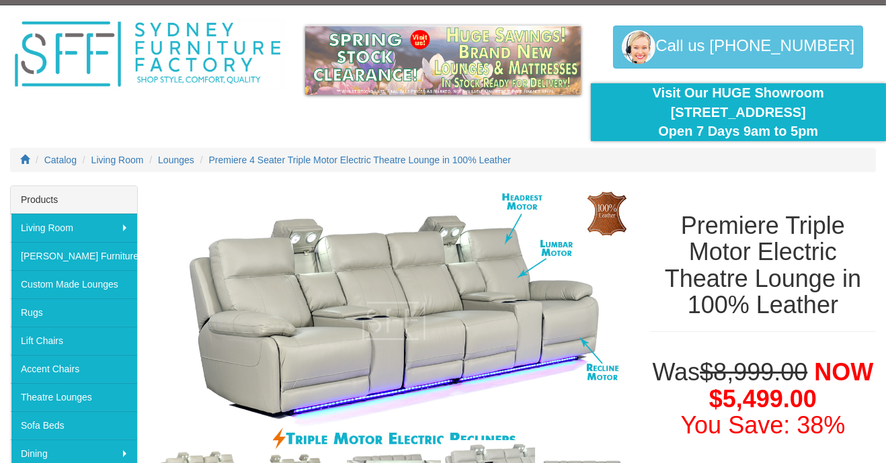
scroll to position [0, 0]
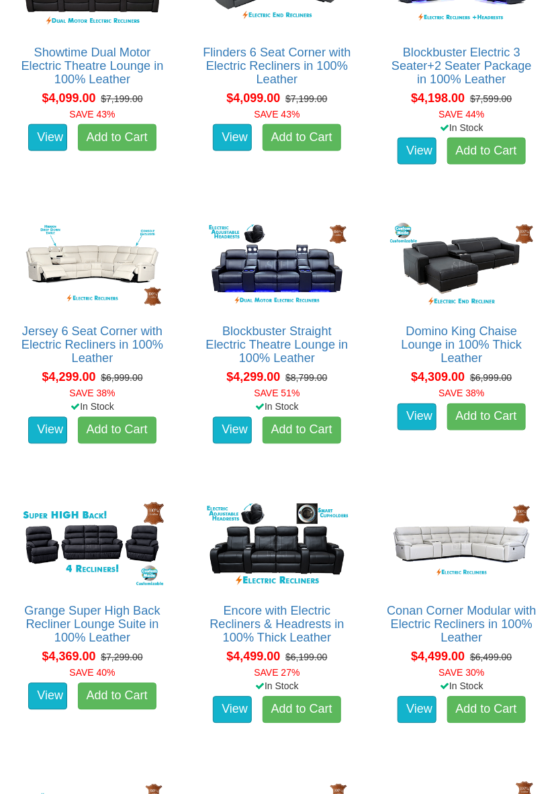
scroll to position [4468, 0]
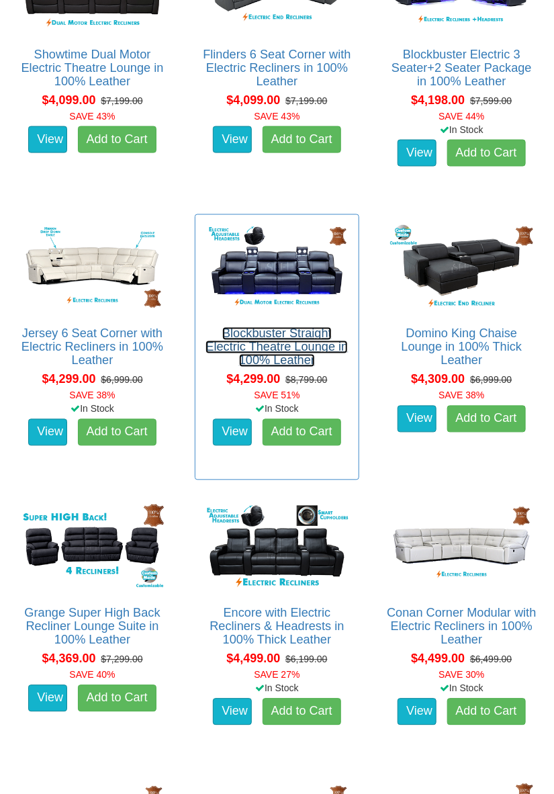
click at [306, 342] on link "Blockbuster Straight Electric Theatre Lounge in 100% Leather" at bounding box center [277, 347] width 142 height 40
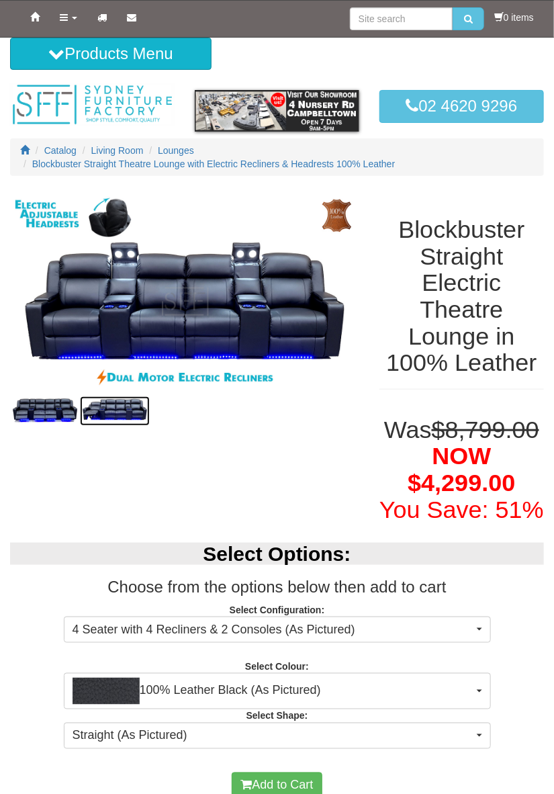
click at [138, 415] on img at bounding box center [115, 411] width 70 height 30
